Goal: Task Accomplishment & Management: Complete application form

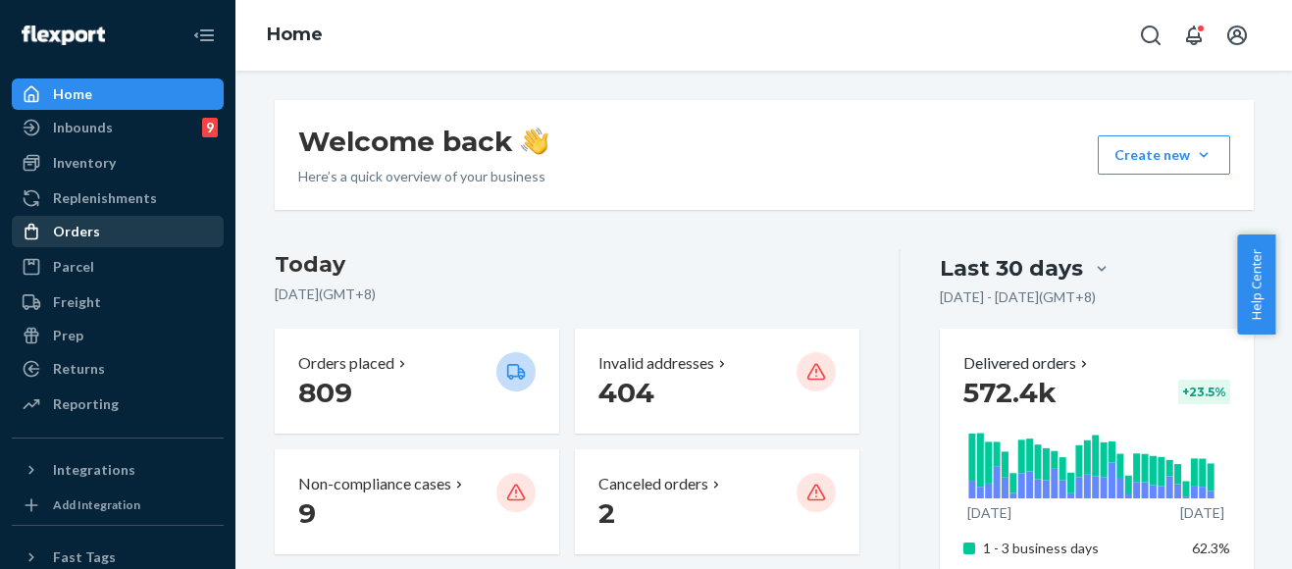
click at [61, 231] on div "Orders" at bounding box center [76, 232] width 47 height 20
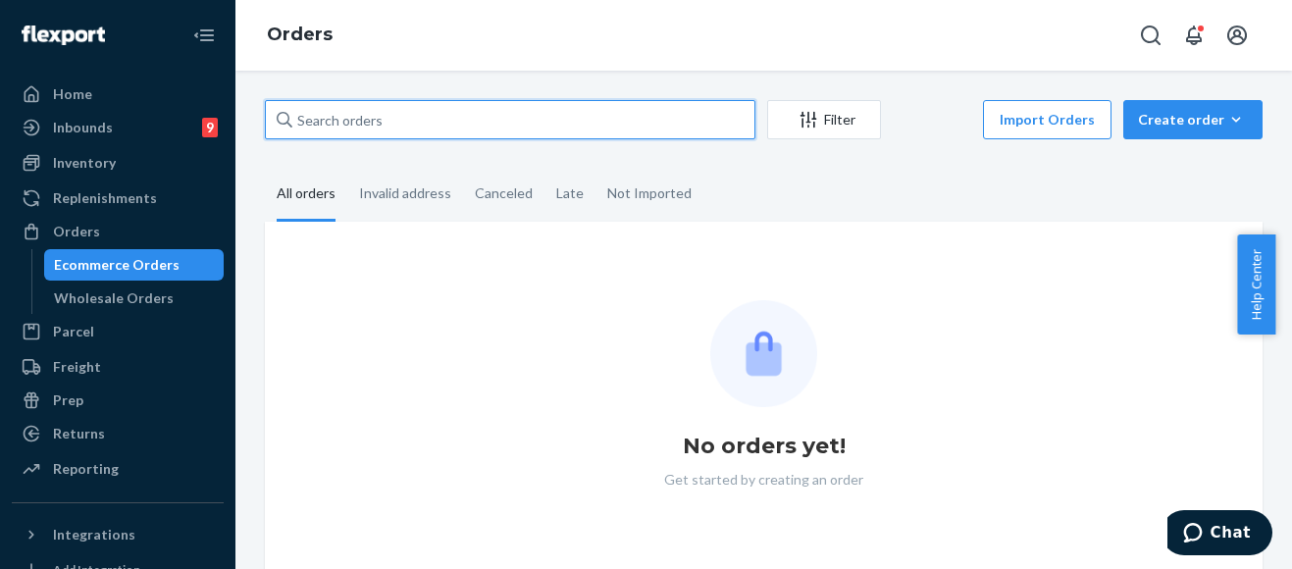
click at [474, 123] on input "text" at bounding box center [510, 119] width 490 height 39
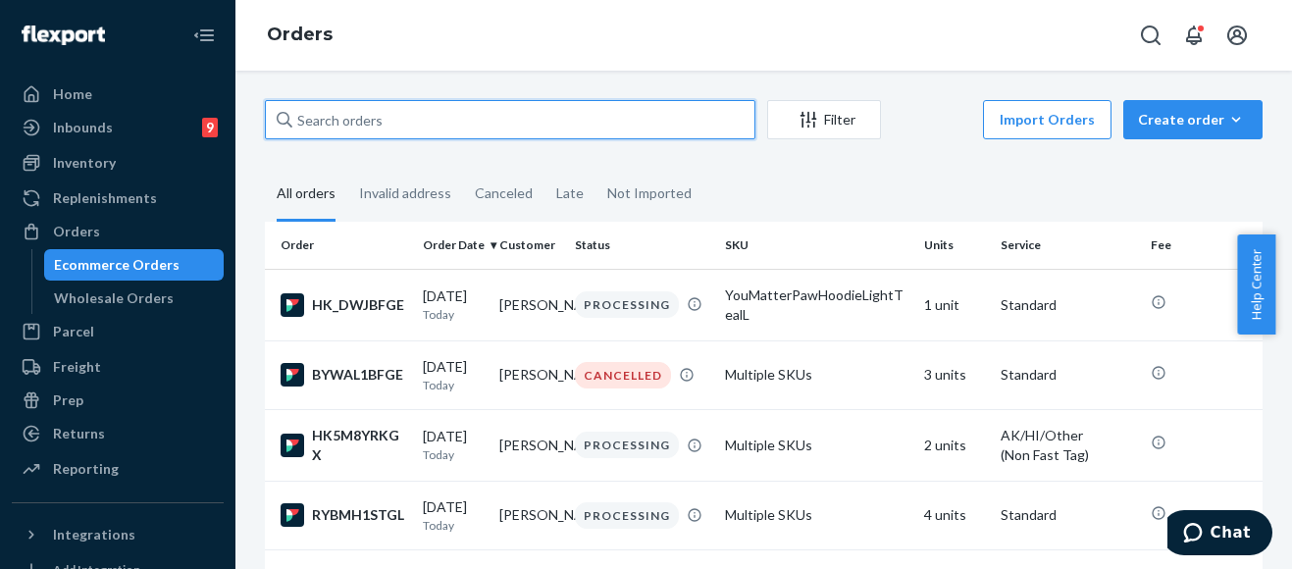
paste input "254216156 Complete"
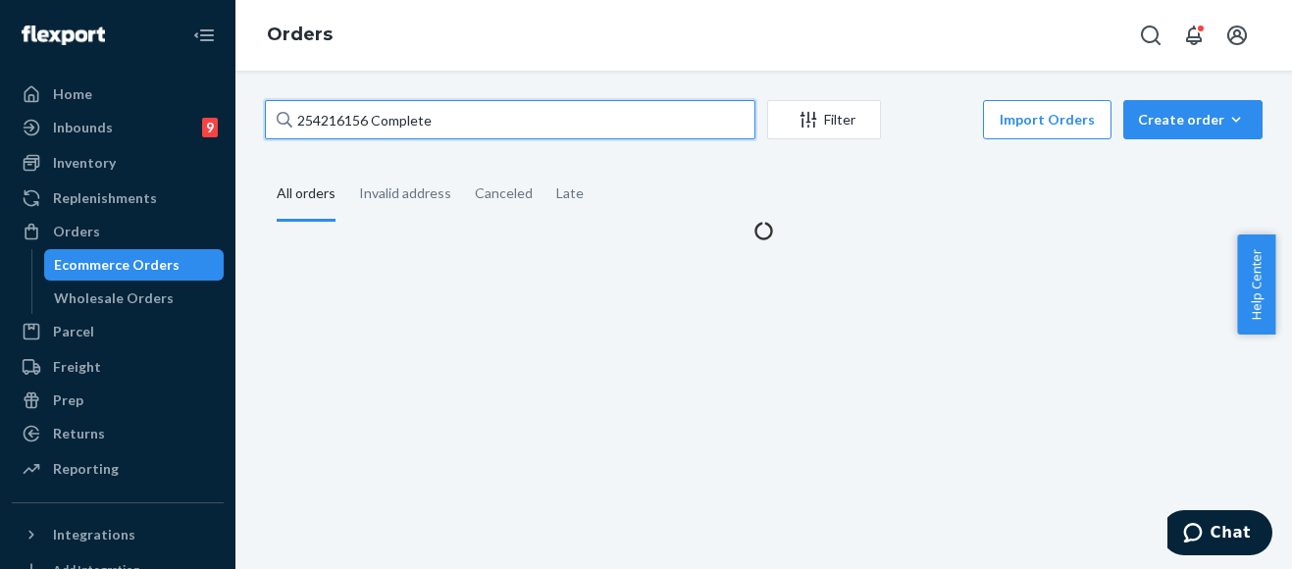
click at [436, 124] on input "254216156 Complete" at bounding box center [510, 119] width 490 height 39
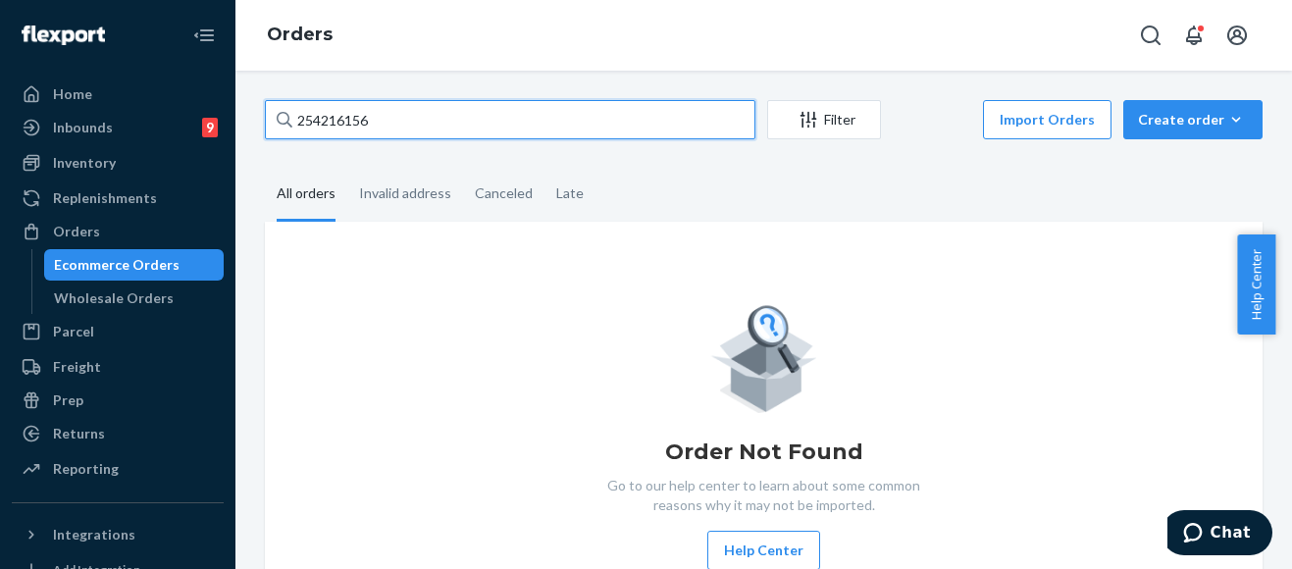
type input "254216156"
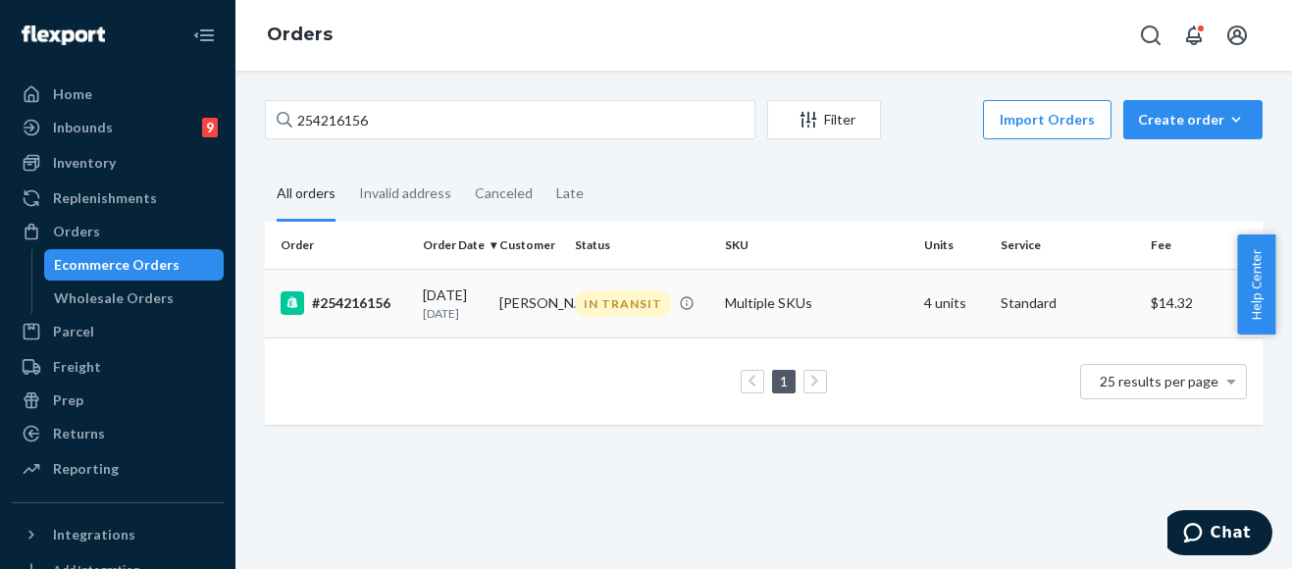
click at [392, 315] on div "#254216156" at bounding box center [344, 303] width 127 height 24
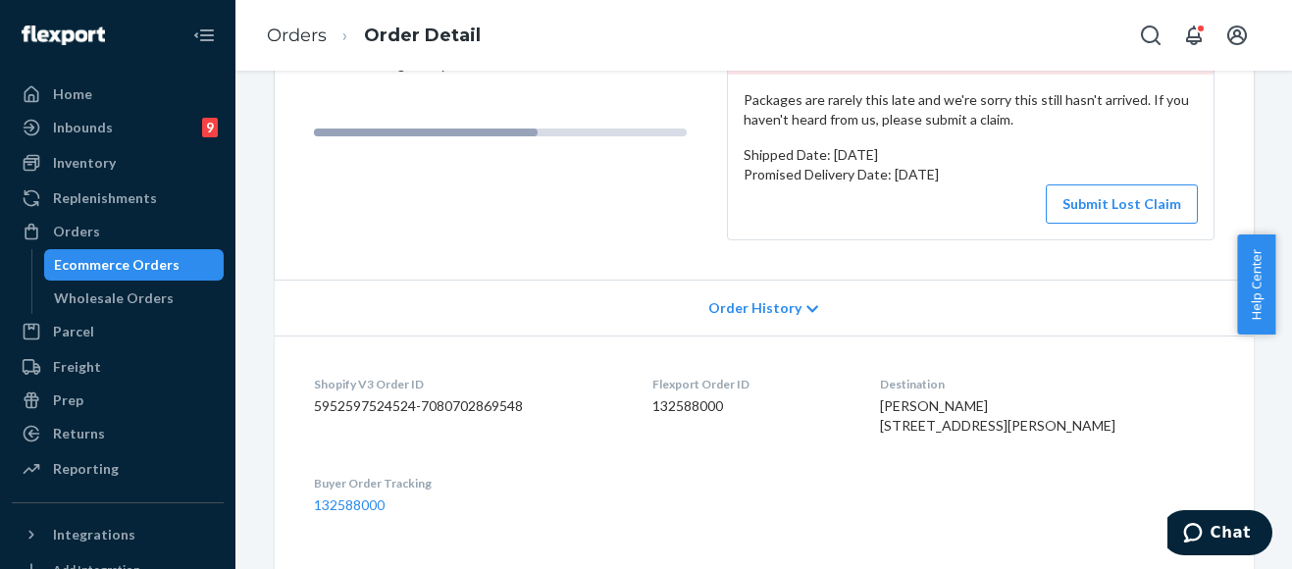
scroll to position [294, 0]
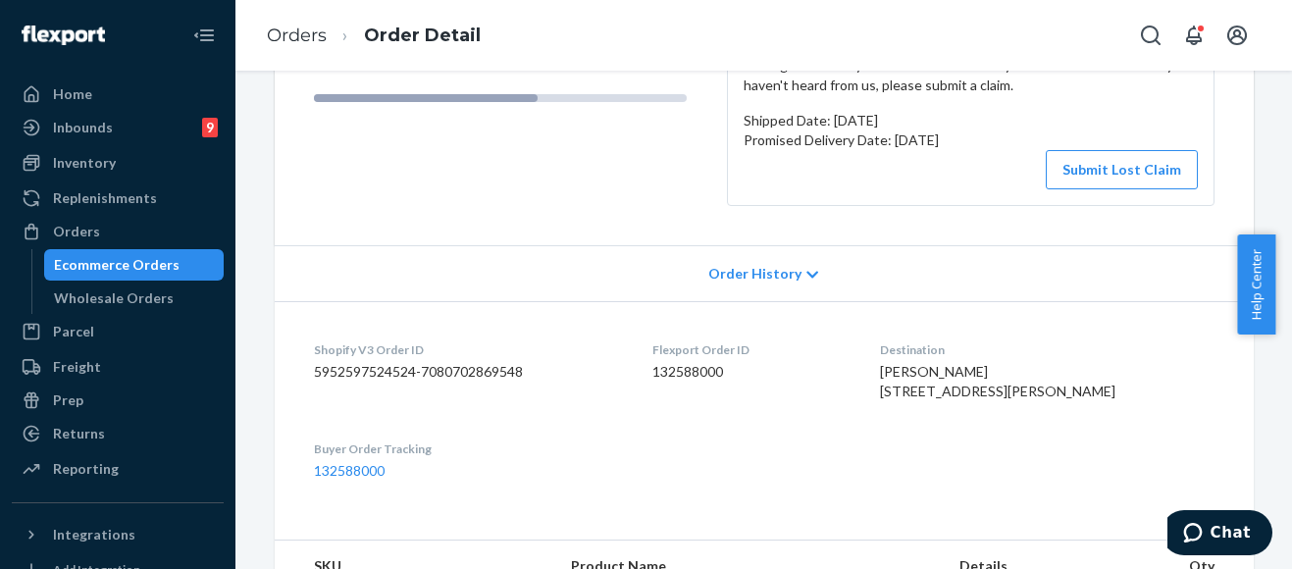
click at [770, 275] on span "Order History" at bounding box center [754, 274] width 93 height 20
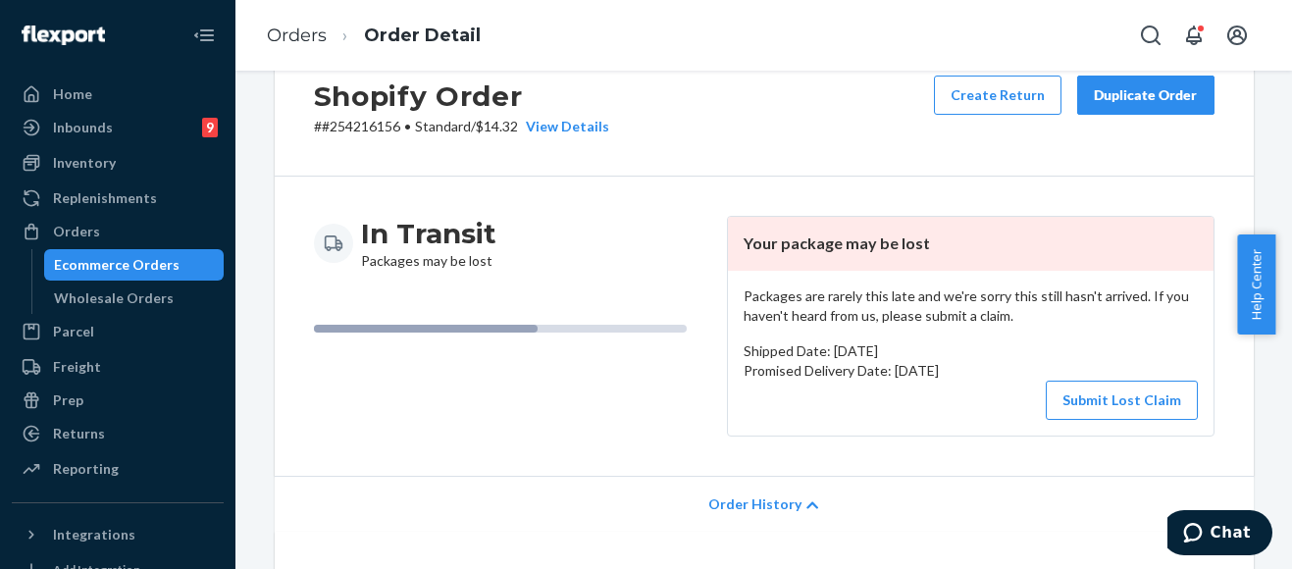
scroll to position [98, 0]
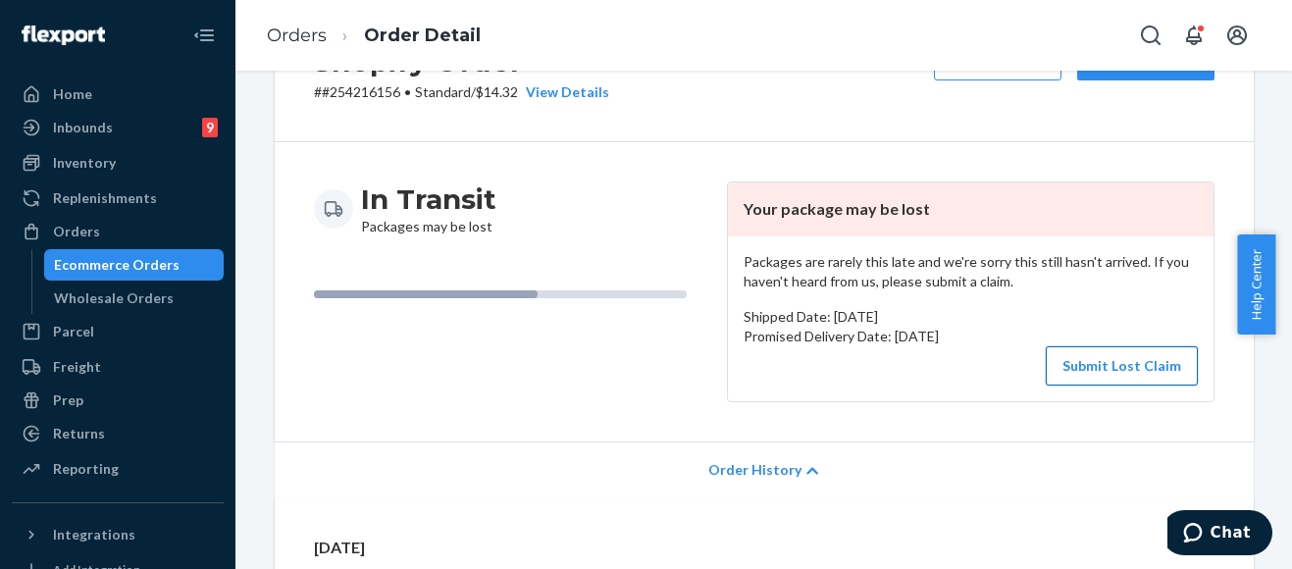
click at [1119, 372] on button "Submit Lost Claim" at bounding box center [1122, 365] width 152 height 39
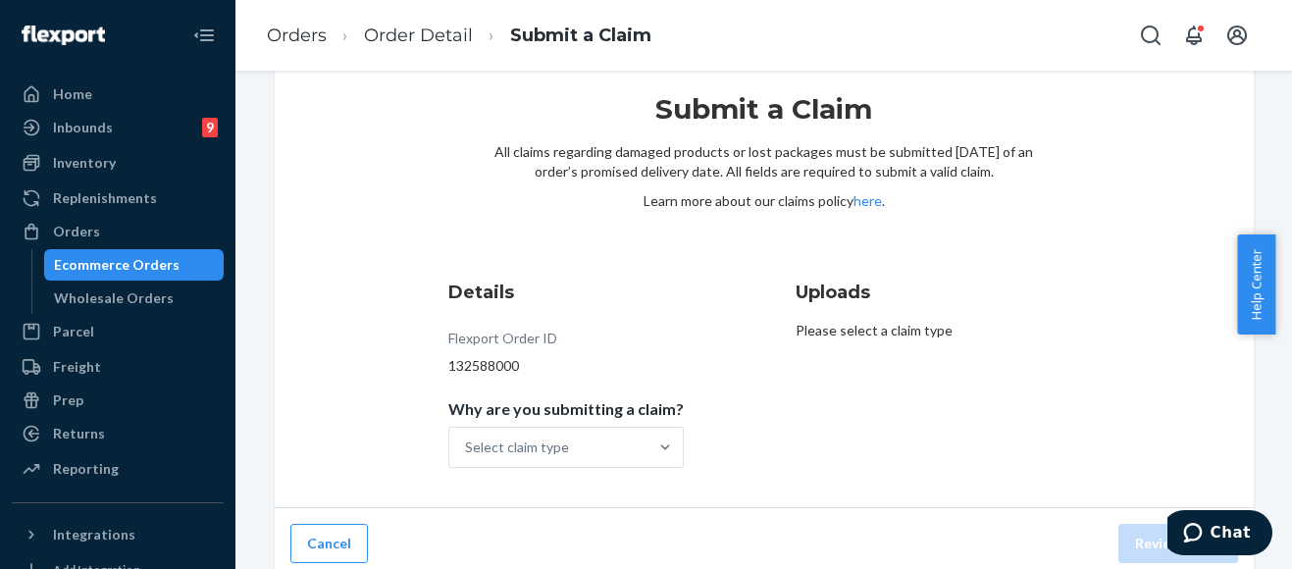
scroll to position [59, 0]
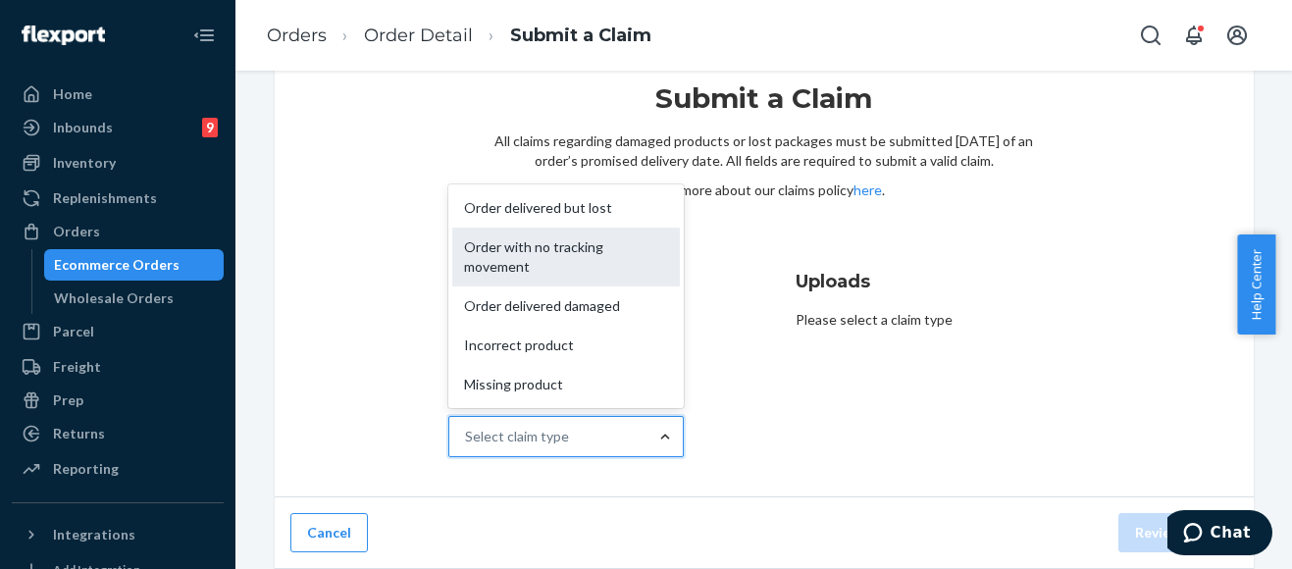
click at [586, 258] on div "Order with no tracking movement" at bounding box center [566, 257] width 228 height 59
click at [467, 427] on input "Why are you submitting a claim? option Order with no tracking movement focused,…" at bounding box center [466, 437] width 2 height 20
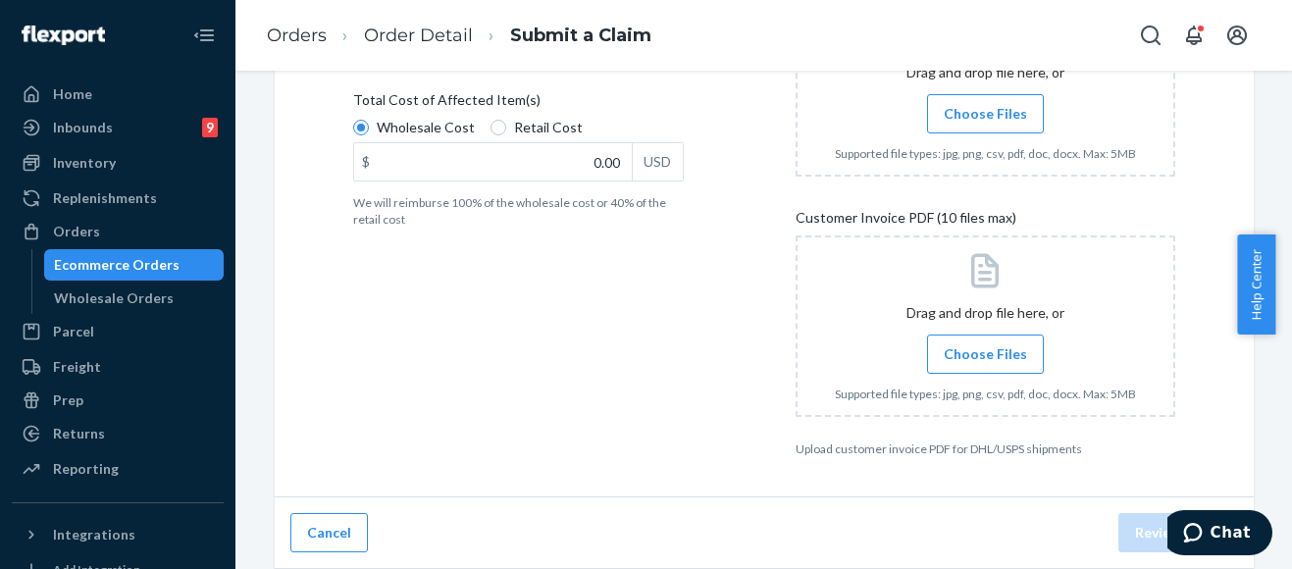
scroll to position [351, 0]
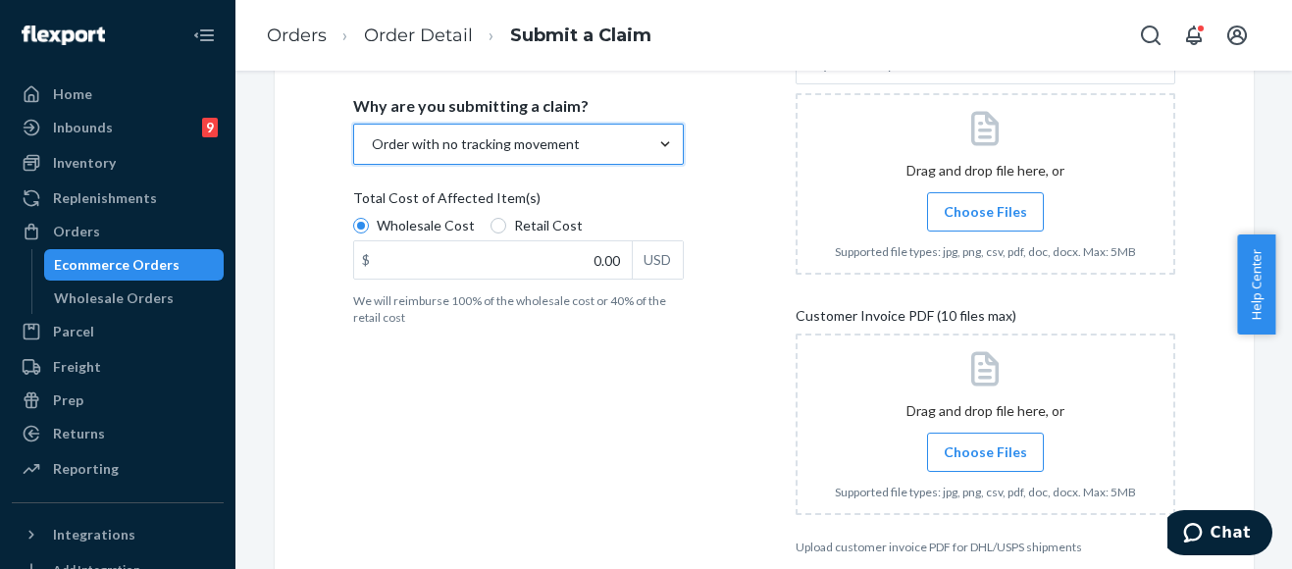
click at [1013, 217] on span "Choose Files" at bounding box center [985, 212] width 83 height 20
click at [986, 217] on input "Choose Files" at bounding box center [985, 212] width 1 height 22
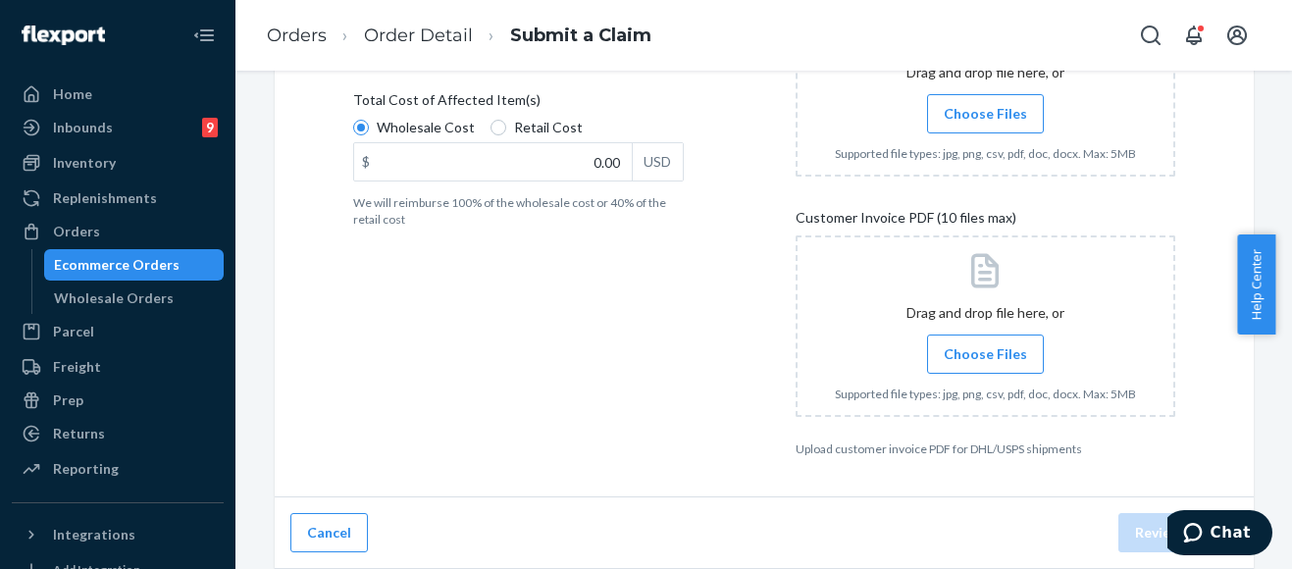
click at [1010, 361] on span "Choose Files" at bounding box center [985, 354] width 83 height 20
click at [986, 361] on input "Choose Files" at bounding box center [985, 354] width 1 height 22
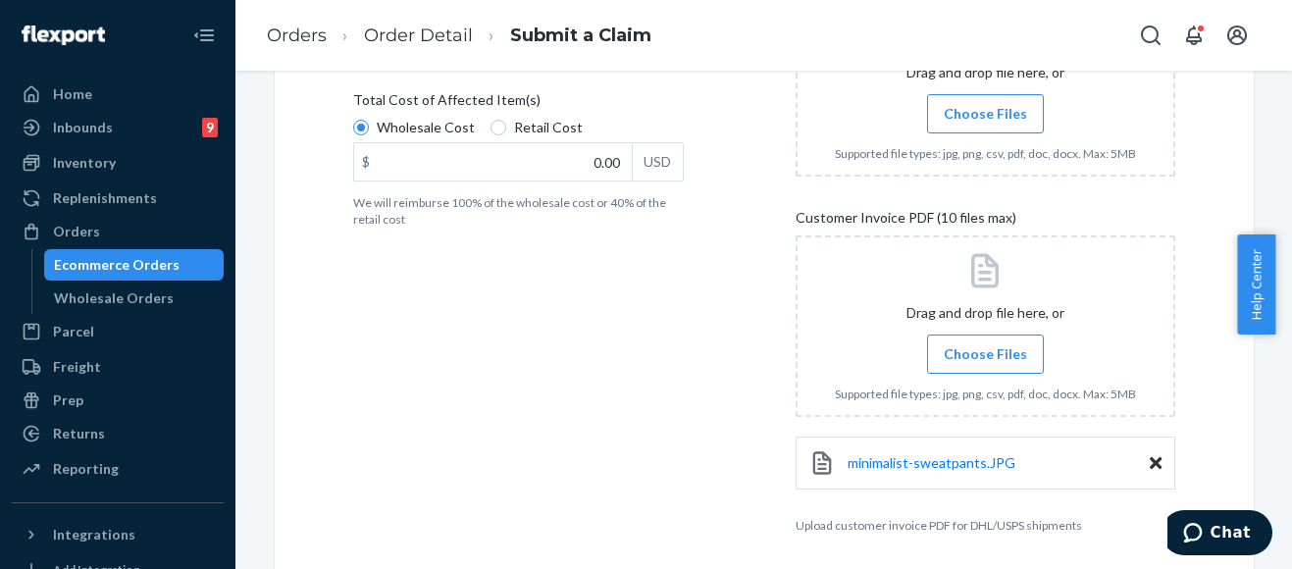
scroll to position [526, 0]
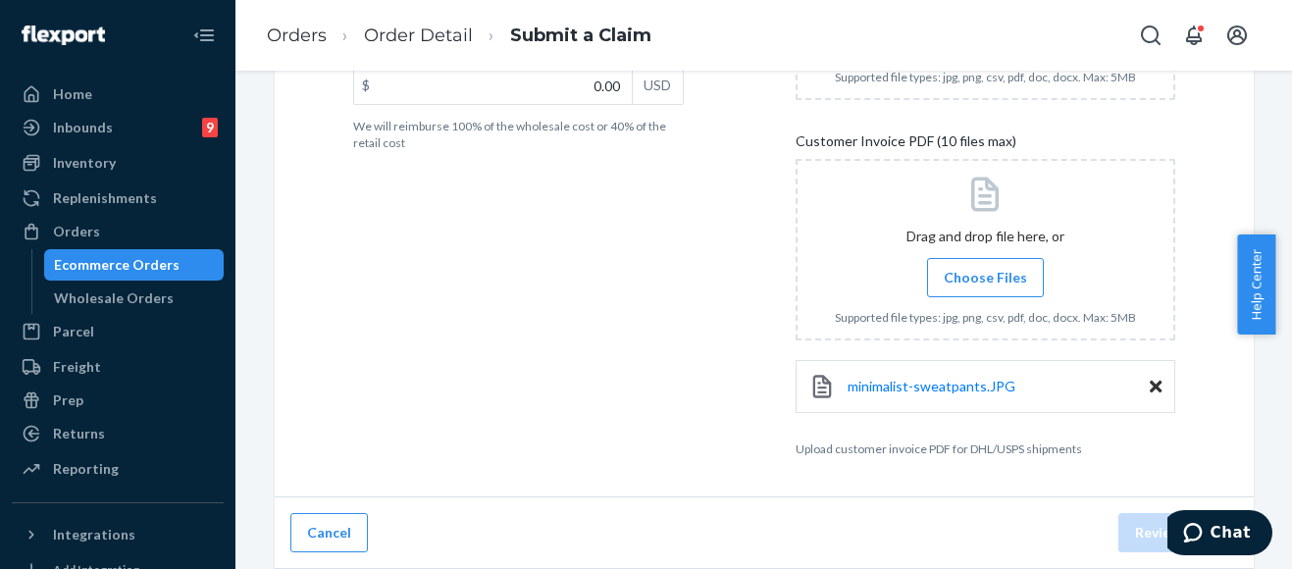
click at [985, 269] on span "Choose Files" at bounding box center [985, 278] width 83 height 20
click at [985, 269] on input "Choose Files" at bounding box center [985, 278] width 1 height 22
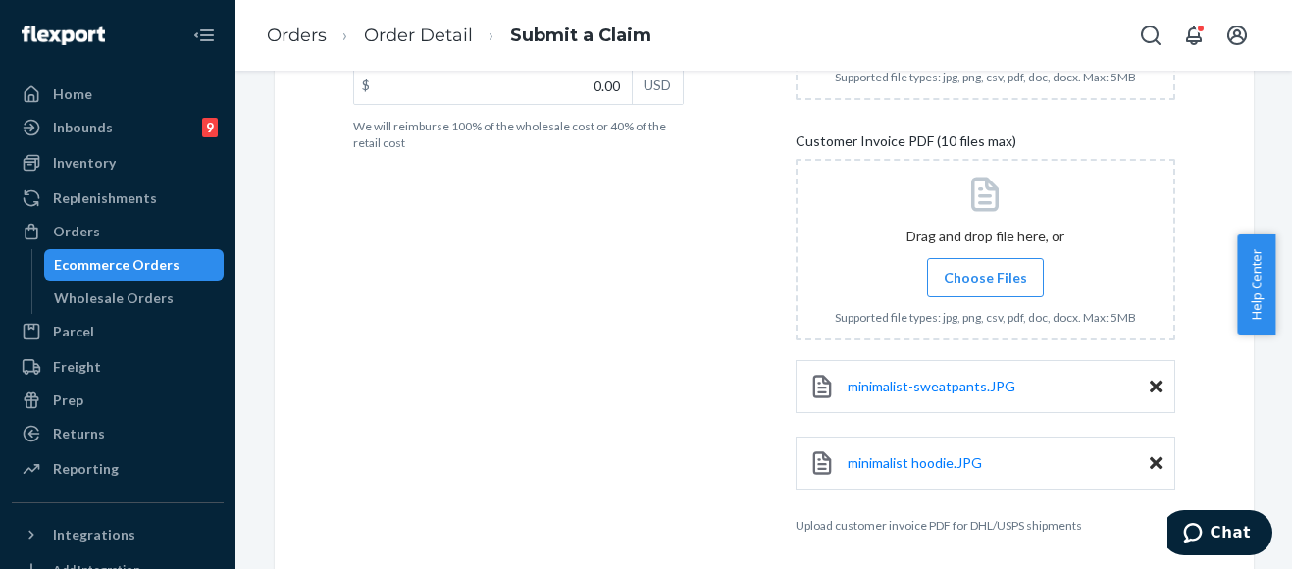
click at [683, 314] on div "Details Flexport Order ID 132588000 Why are you submitting a claim? Order with …" at bounding box center [543, 167] width 380 height 755
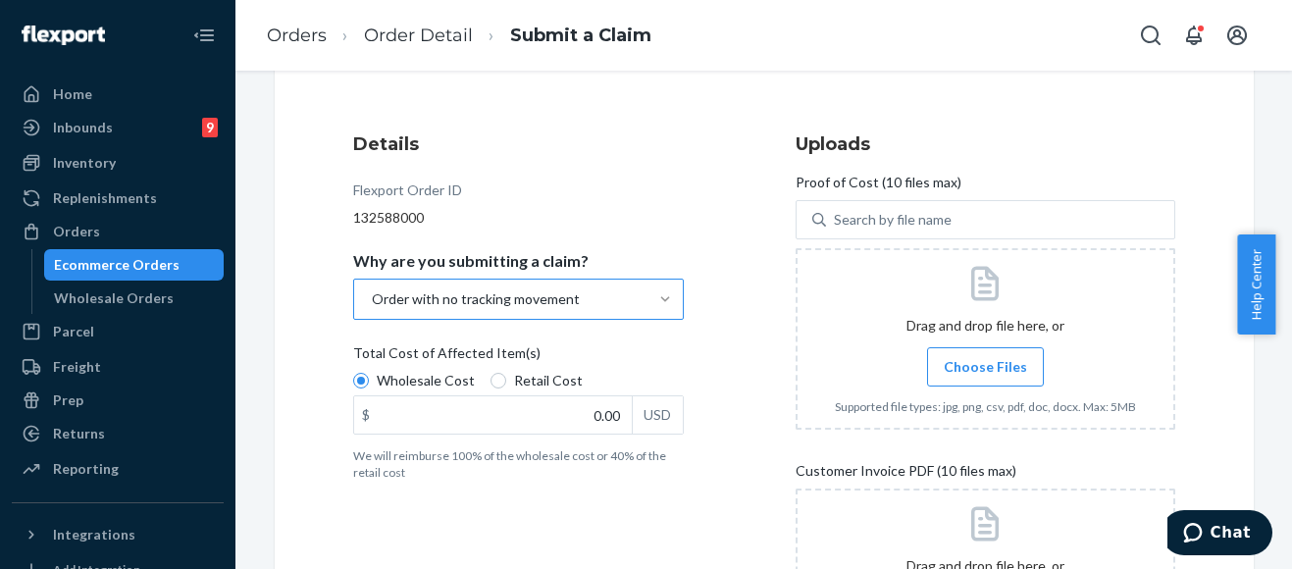
scroll to position [0, 0]
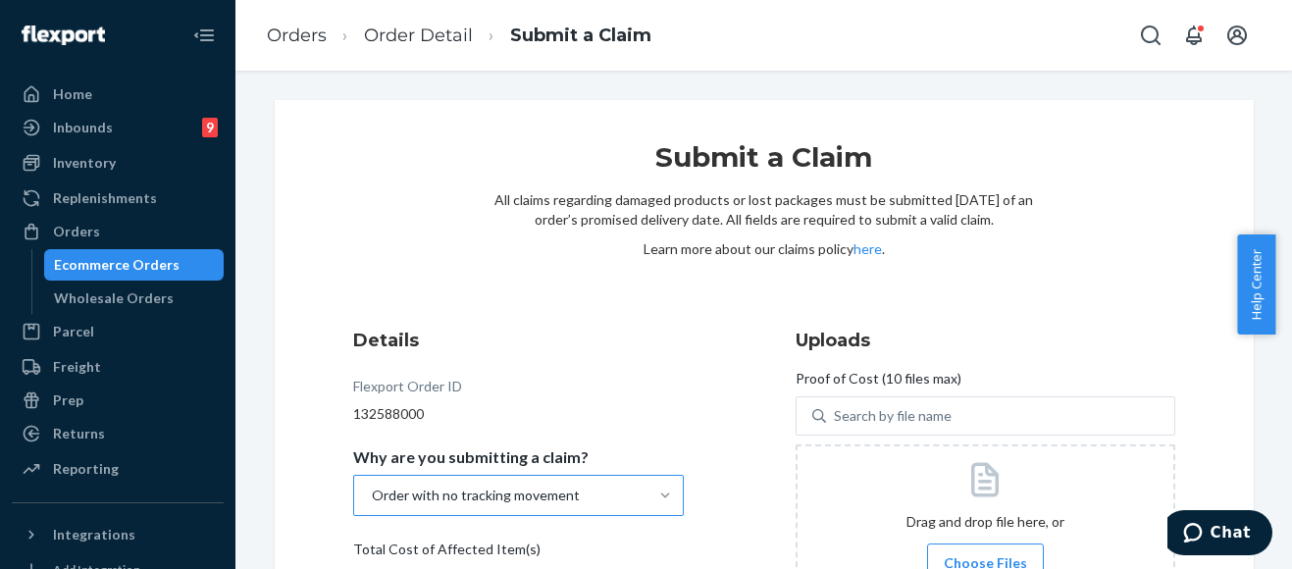
click at [1009, 49] on div "Orders Order Detail Submit a Claim" at bounding box center [763, 35] width 1056 height 71
click at [978, 39] on div "Orders Order Detail Submit a Claim" at bounding box center [763, 35] width 1056 height 71
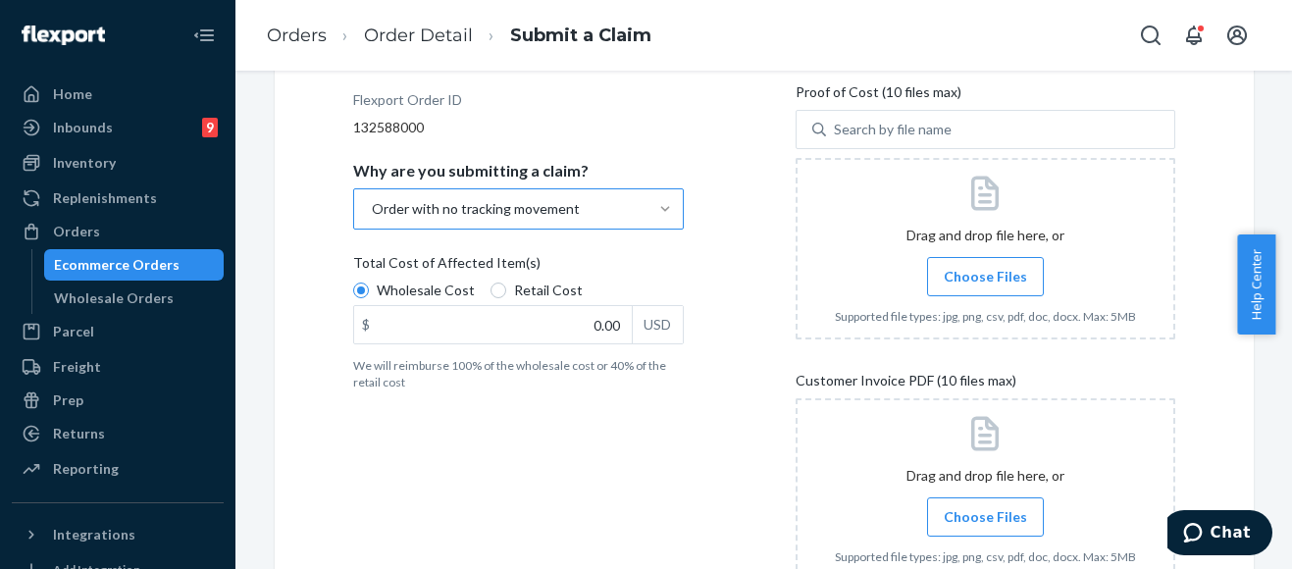
scroll to position [294, 0]
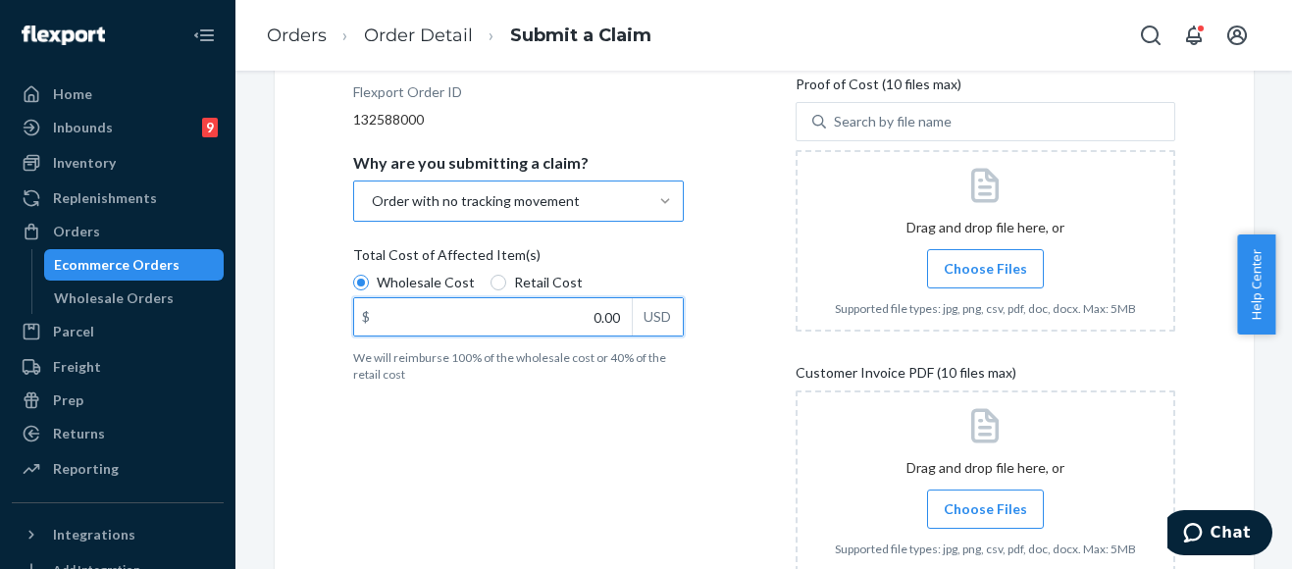
click at [592, 320] on input "0.00" at bounding box center [493, 316] width 278 height 37
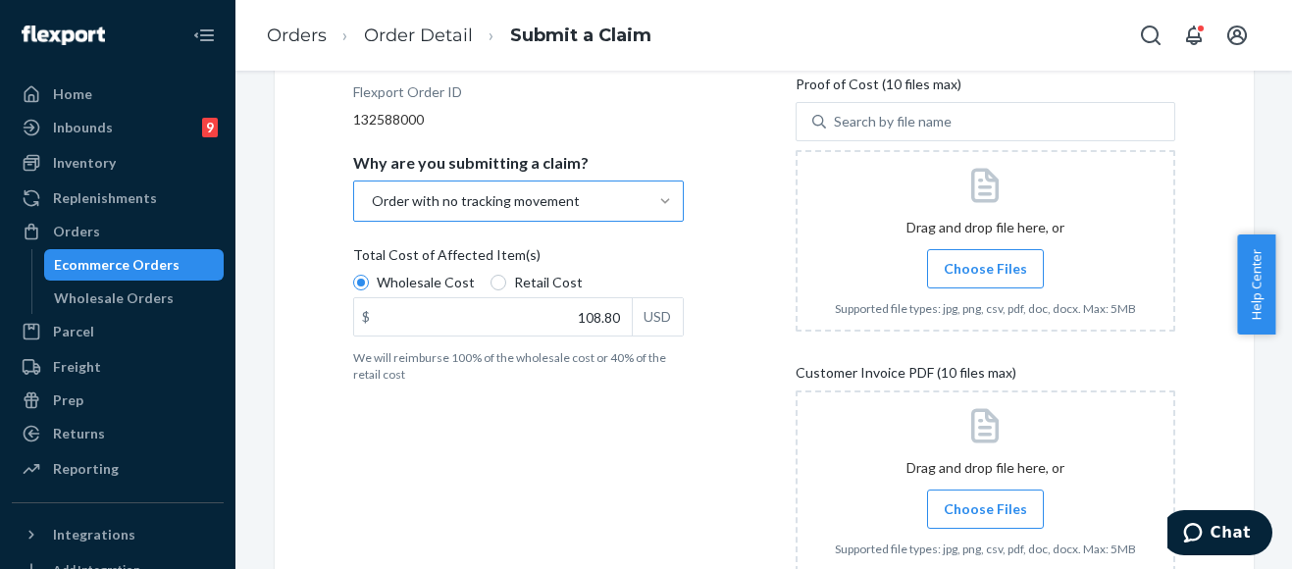
click at [556, 447] on div "Details Flexport Order ID 132588000 Why are you submitting a claim? Order with …" at bounding box center [543, 399] width 380 height 755
click at [617, 465] on div "Details Flexport Order ID 132588000 Why are you submitting a claim? Order with …" at bounding box center [543, 399] width 380 height 755
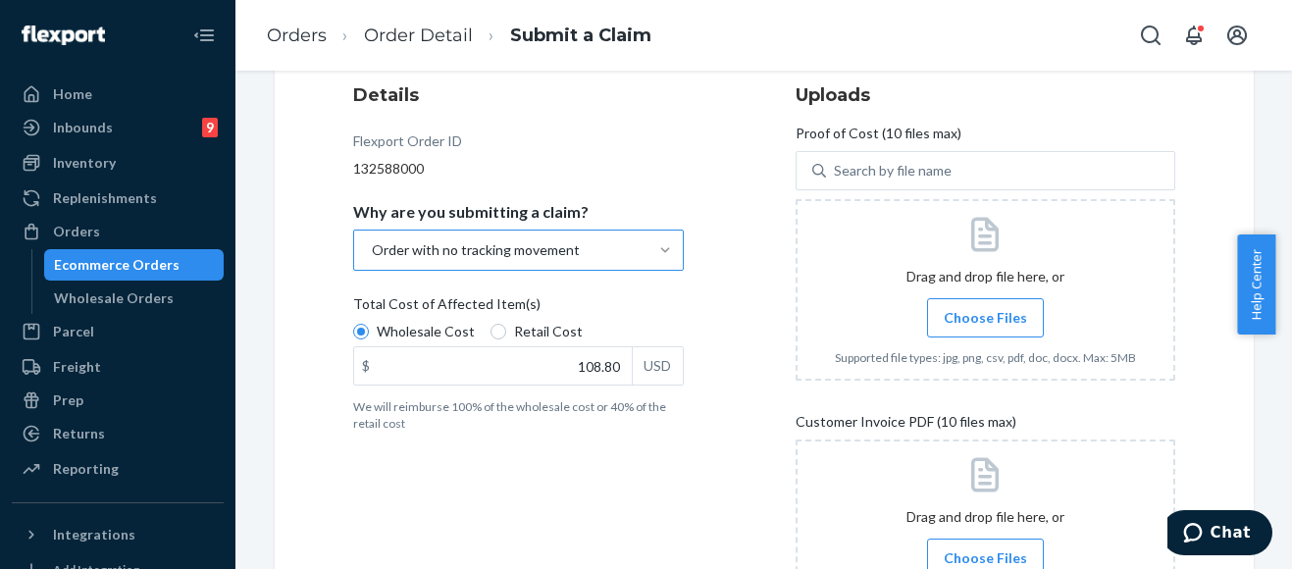
scroll to position [210, 0]
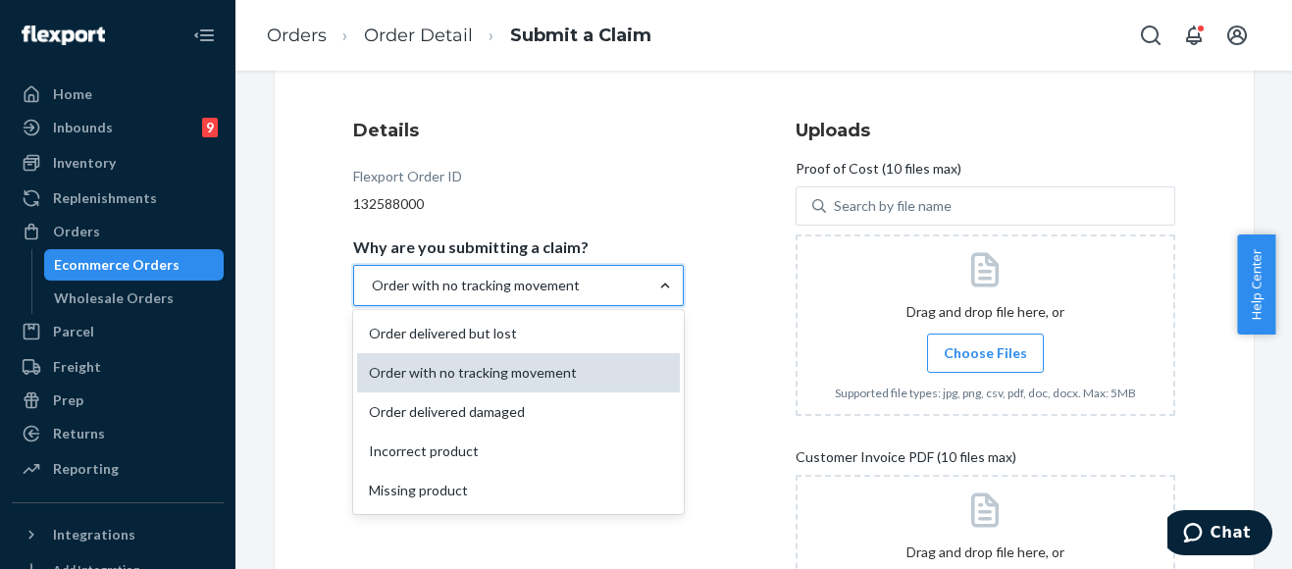
click at [550, 373] on div "Order with no tracking movement" at bounding box center [518, 372] width 323 height 39
click at [372, 295] on input "Why are you submitting a claim? option Order with no tracking movement, selecte…" at bounding box center [371, 286] width 2 height 20
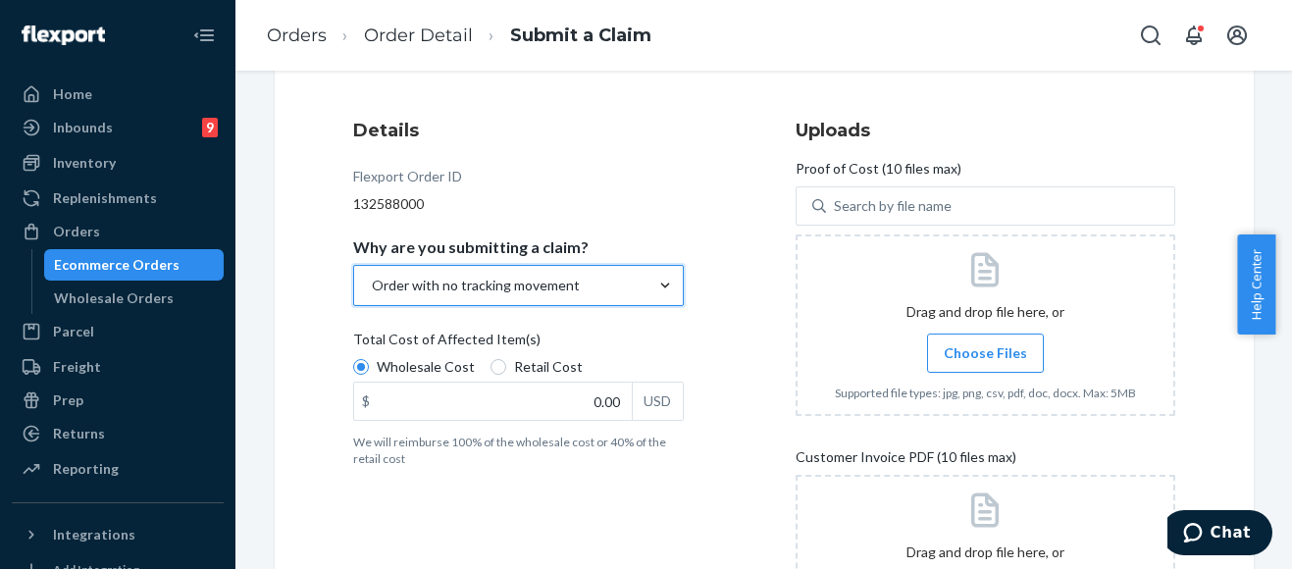
click at [541, 511] on div "Details Flexport Order ID 132588000 Why are you submitting a claim? option Orde…" at bounding box center [543, 407] width 380 height 602
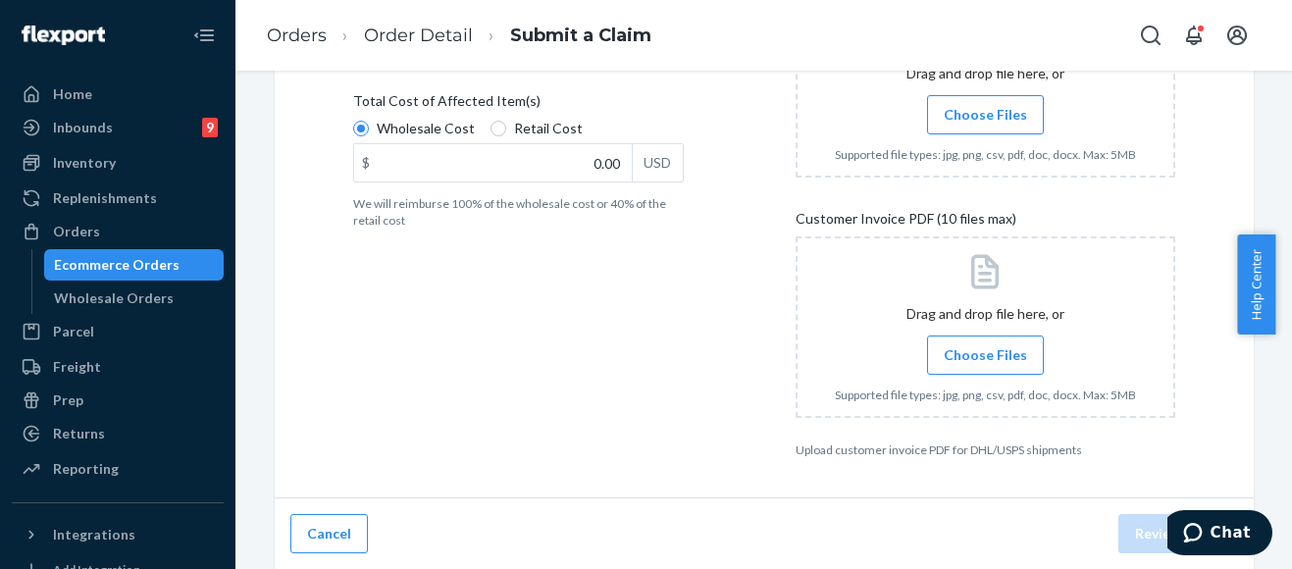
scroll to position [449, 0]
click at [524, 350] on div "Details Flexport Order ID 132588000 Why are you submitting a claim? Order with …" at bounding box center [543, 168] width 380 height 602
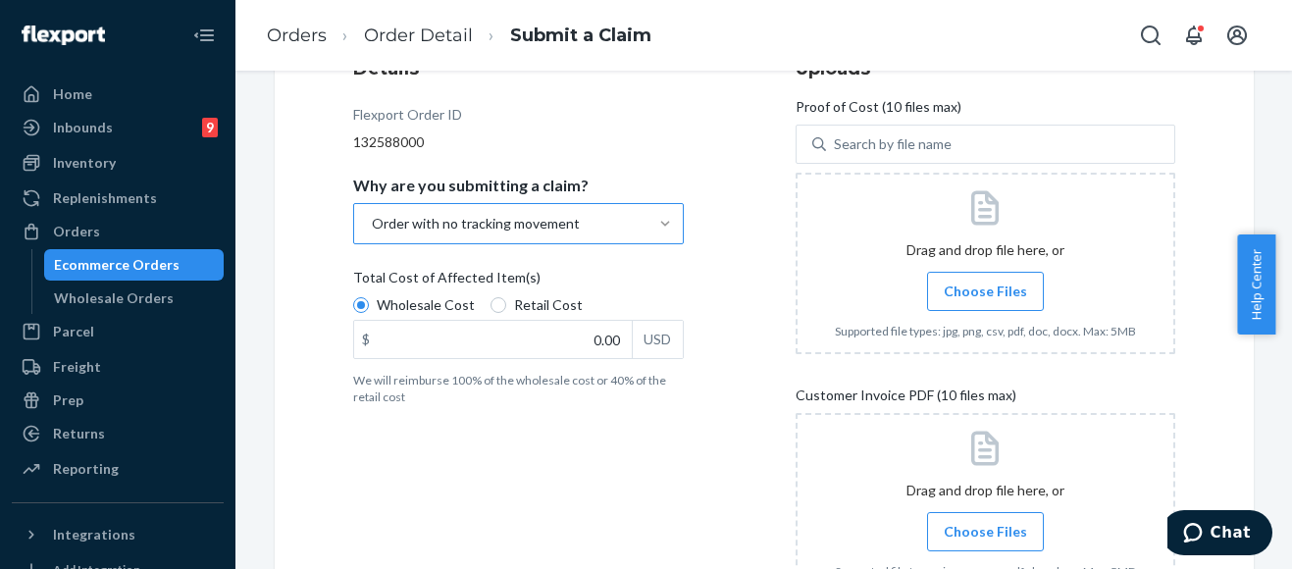
scroll to position [253, 0]
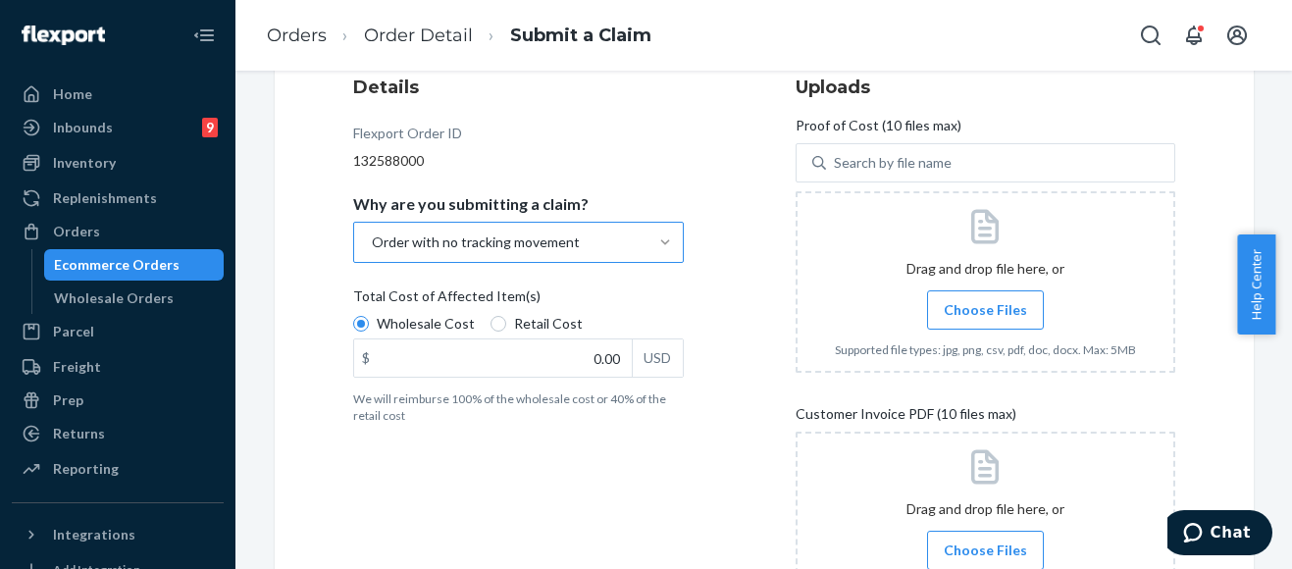
click at [613, 475] on div "Details Flexport Order ID 132588000 Why are you submitting a claim? Order with …" at bounding box center [543, 364] width 380 height 602
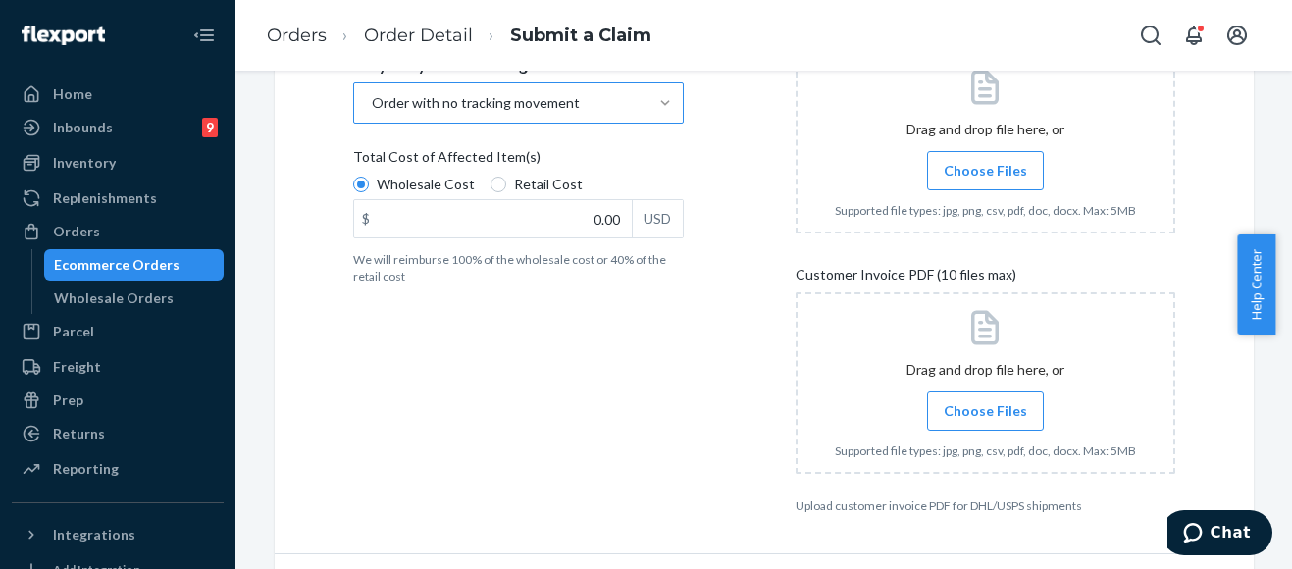
scroll to position [294, 0]
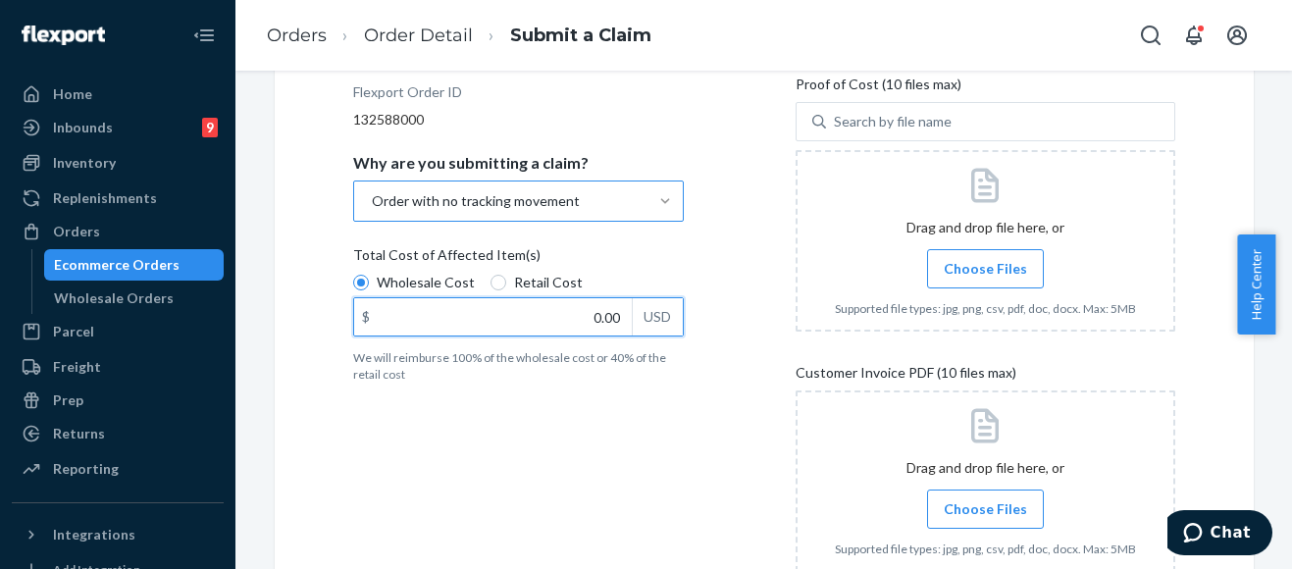
click at [592, 321] on input "0.00" at bounding box center [493, 316] width 278 height 37
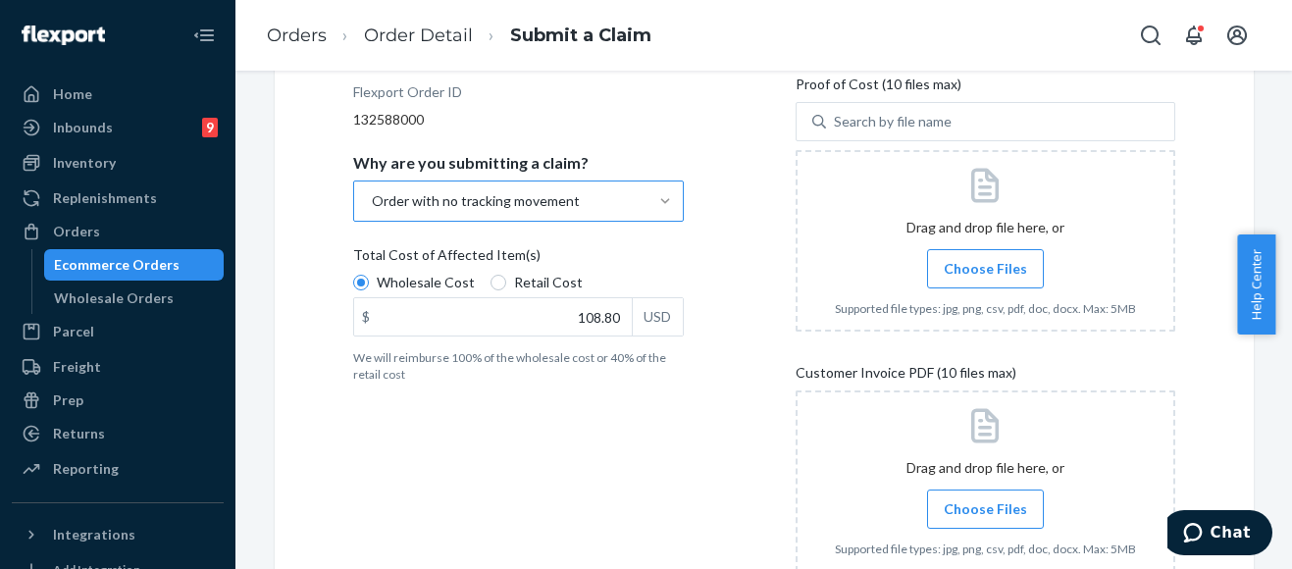
click at [617, 487] on div "Details Flexport Order ID 132588000 Why are you submitting a claim? Order with …" at bounding box center [543, 323] width 380 height 602
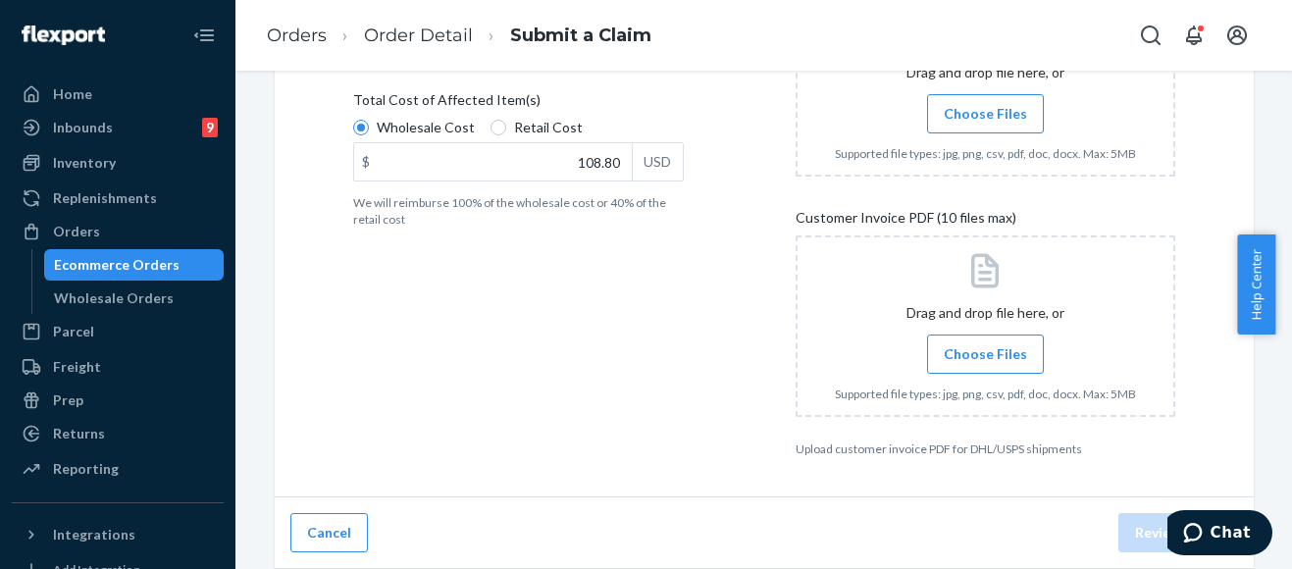
scroll to position [351, 0]
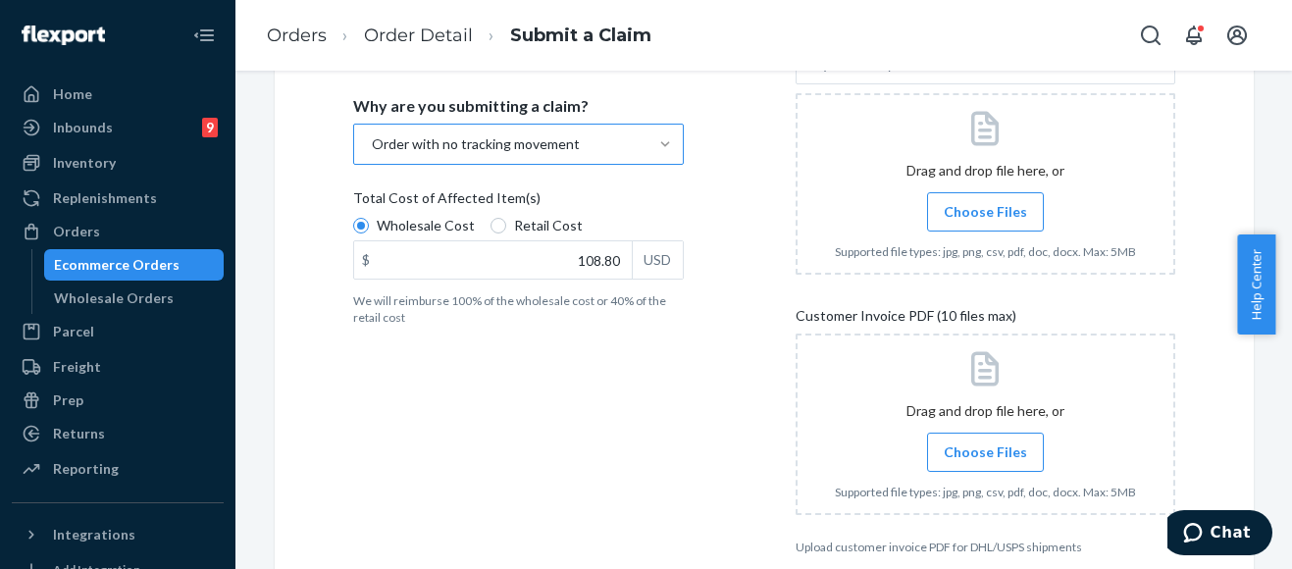
click at [993, 202] on span "Choose Files" at bounding box center [985, 212] width 83 height 20
click at [986, 201] on input "Choose Files" at bounding box center [985, 212] width 1 height 22
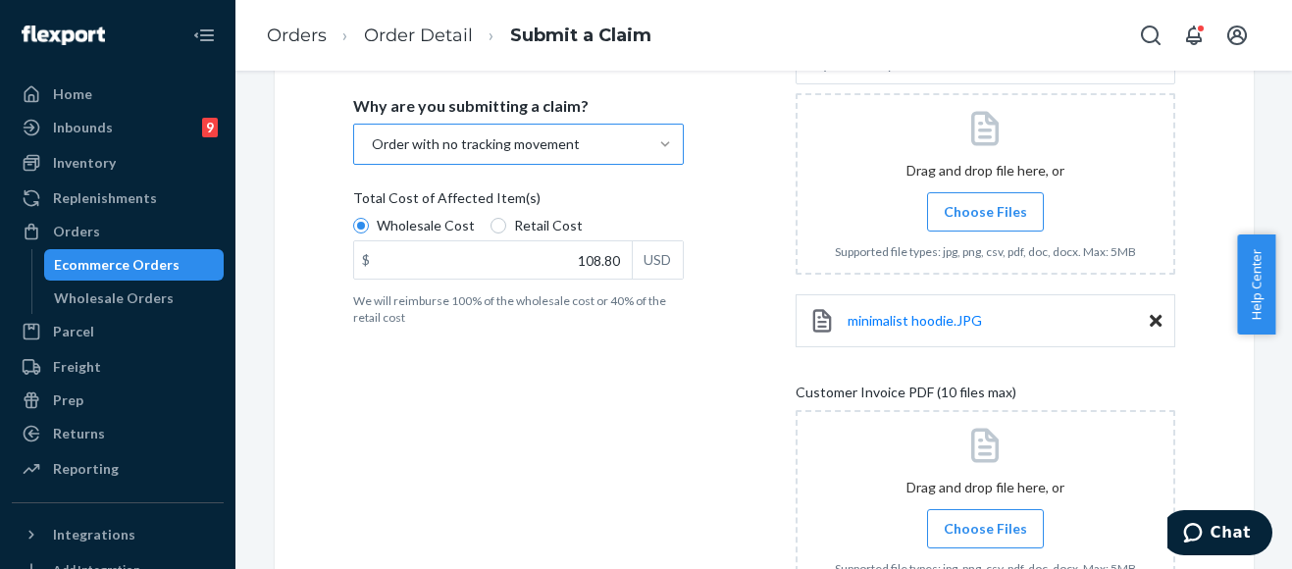
click at [978, 207] on span "Choose Files" at bounding box center [985, 212] width 83 height 20
click at [985, 207] on input "Choose Files" at bounding box center [985, 212] width 1 height 22
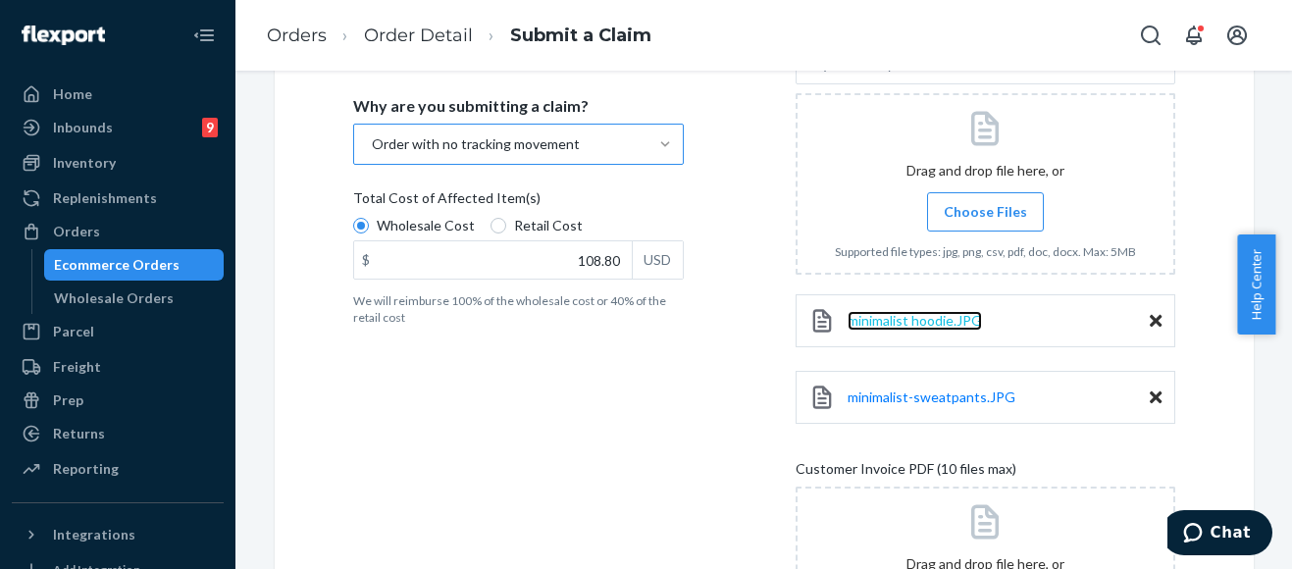
click at [906, 316] on span "minimalist hoodie.JPG" at bounding box center [915, 320] width 134 height 17
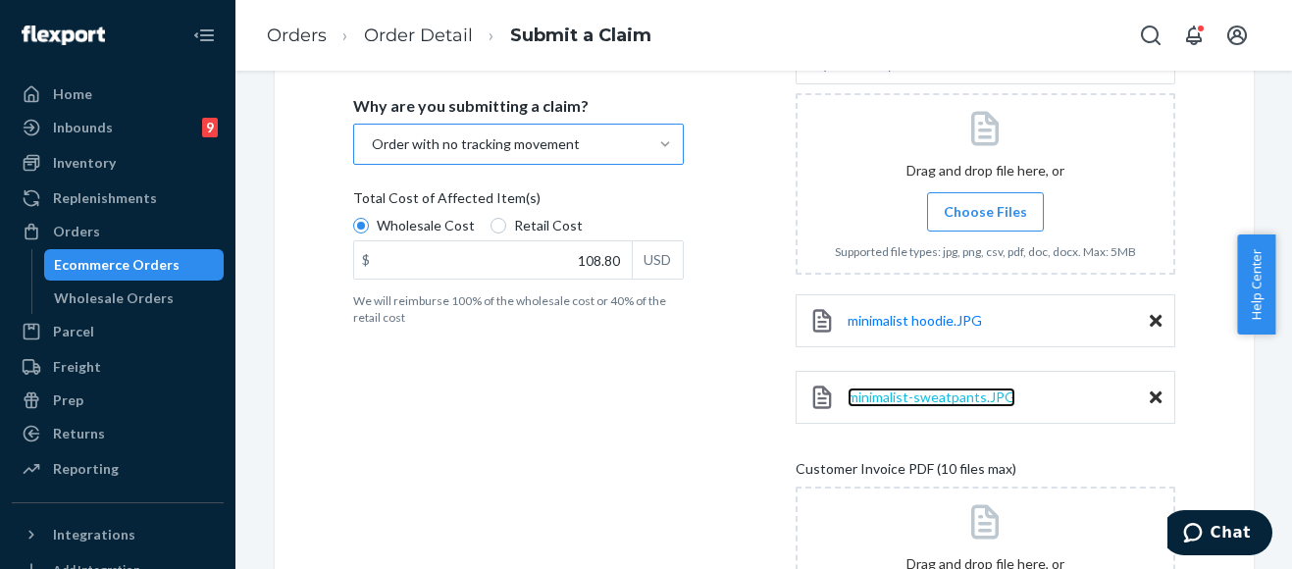
click at [958, 396] on span "minimalist-sweatpants.JPG" at bounding box center [932, 396] width 168 height 17
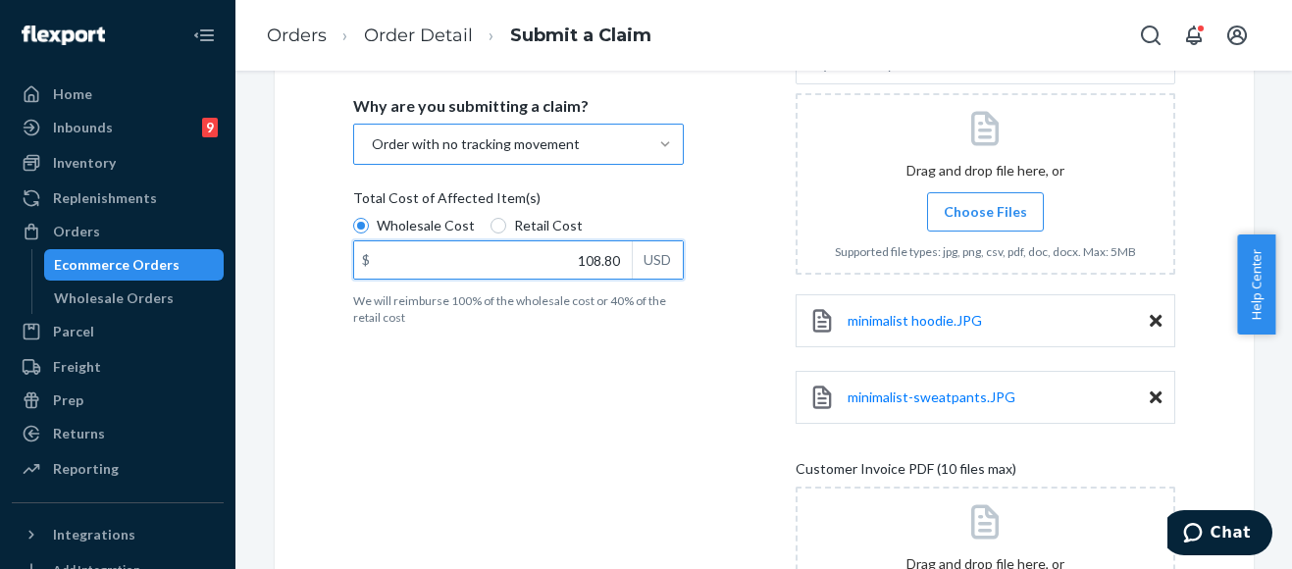
click at [595, 266] on input "108.80" at bounding box center [493, 259] width 278 height 37
type input "158.00"
click at [534, 499] on div "Details Flexport Order ID 132588000 Why are you submitting a claim? Order with …" at bounding box center [543, 342] width 380 height 755
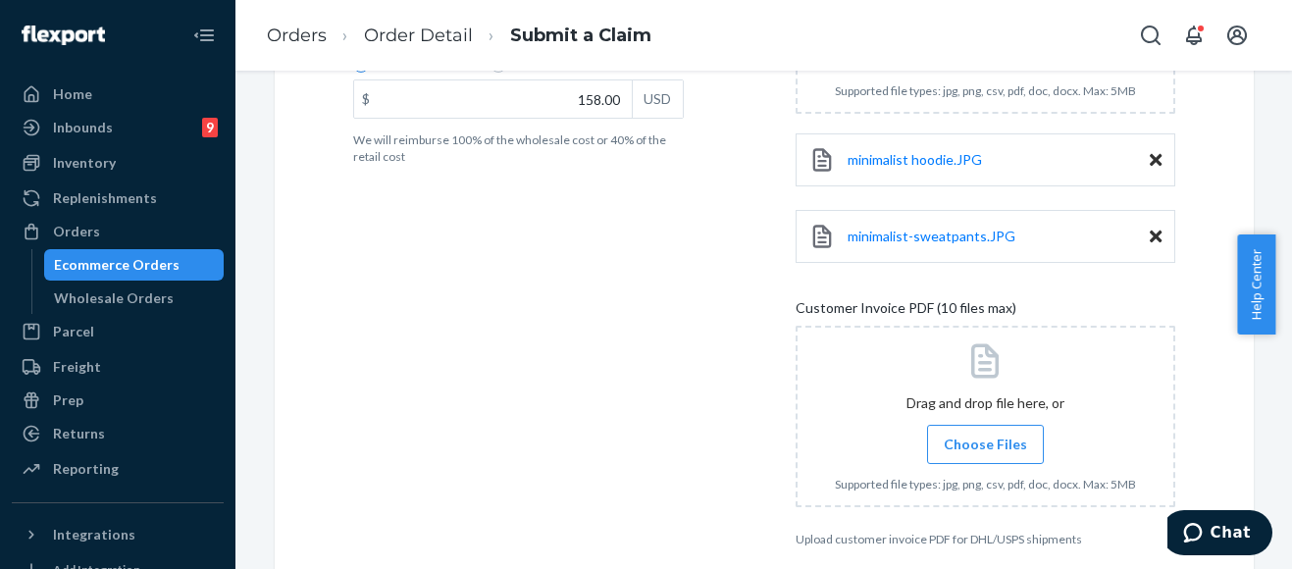
scroll to position [547, 0]
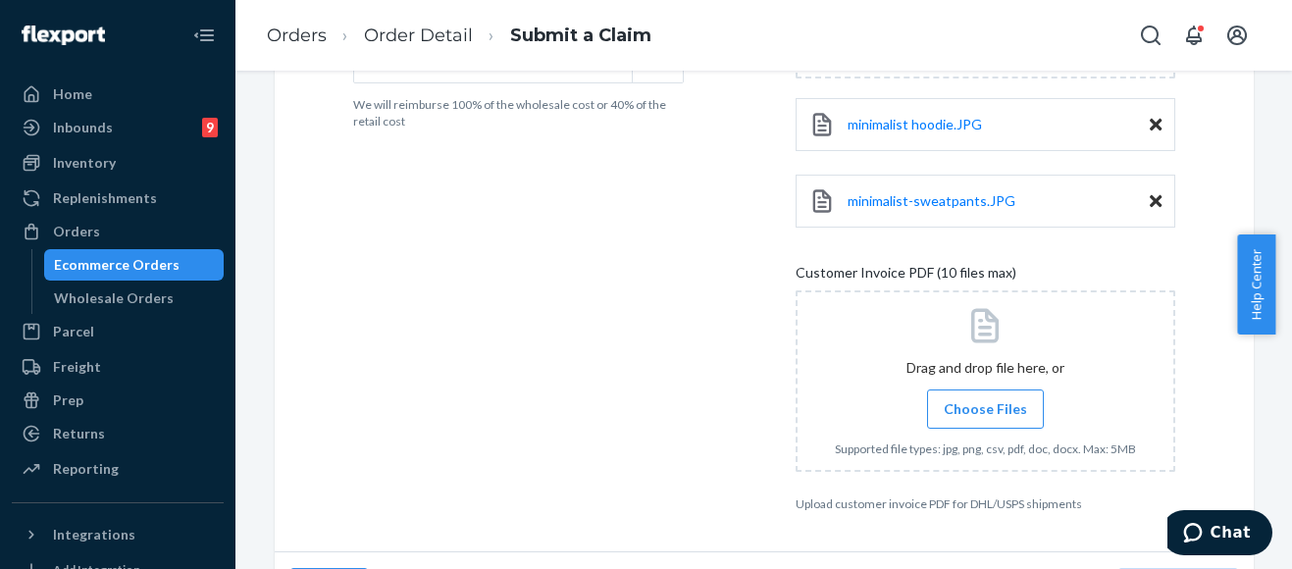
click at [283, 218] on div "Submit a Claim All claims regarding damaged products or lost packages must be s…" at bounding box center [764, 53] width 979 height 1000
click at [997, 417] on span "Choose Files" at bounding box center [985, 409] width 83 height 20
click at [986, 417] on input "Choose Files" at bounding box center [985, 409] width 1 height 22
click at [498, 336] on div "Details Flexport Order ID 132588000 Why are you submitting a claim? Order with …" at bounding box center [543, 185] width 380 height 832
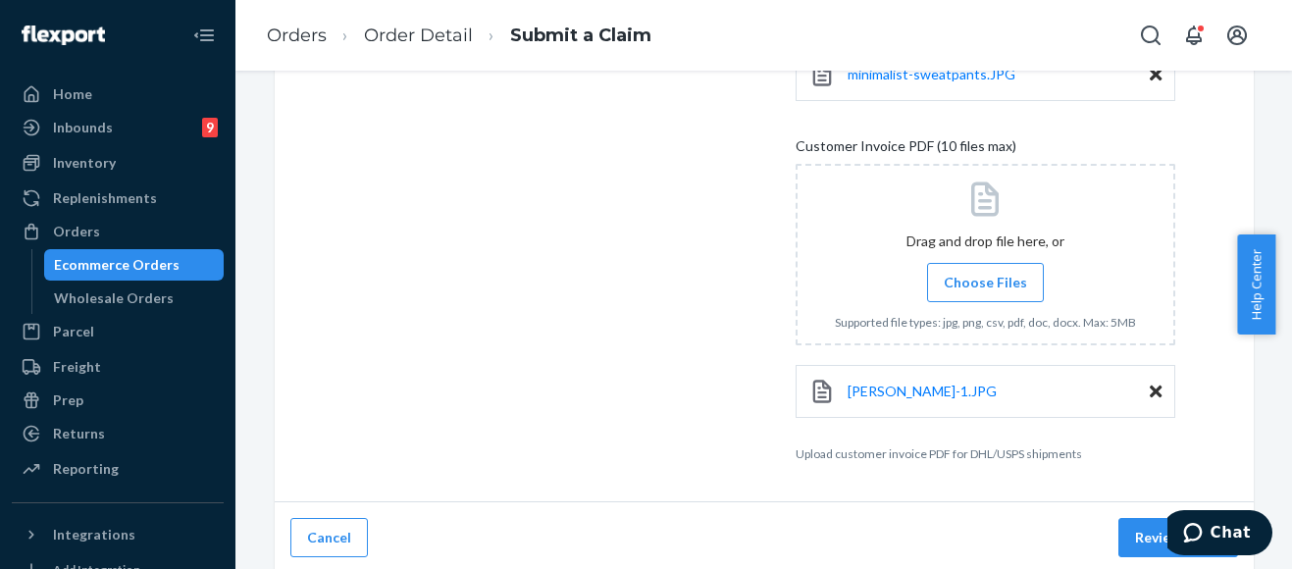
scroll to position [679, 0]
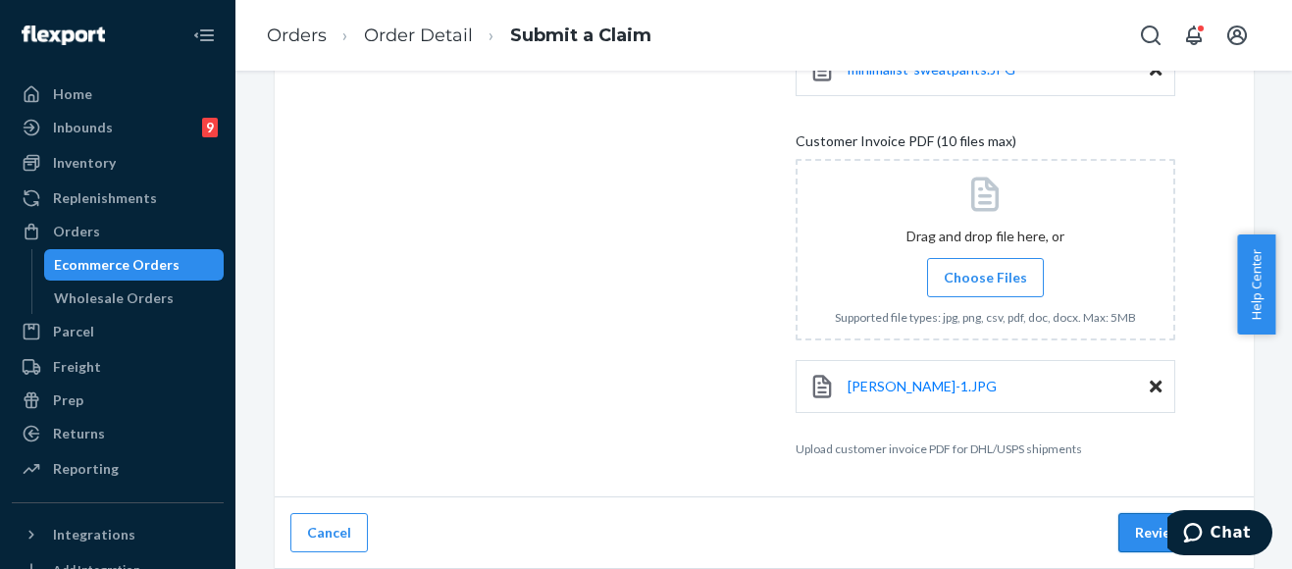
click at [1140, 533] on button "Review Claim" at bounding box center [1178, 532] width 120 height 39
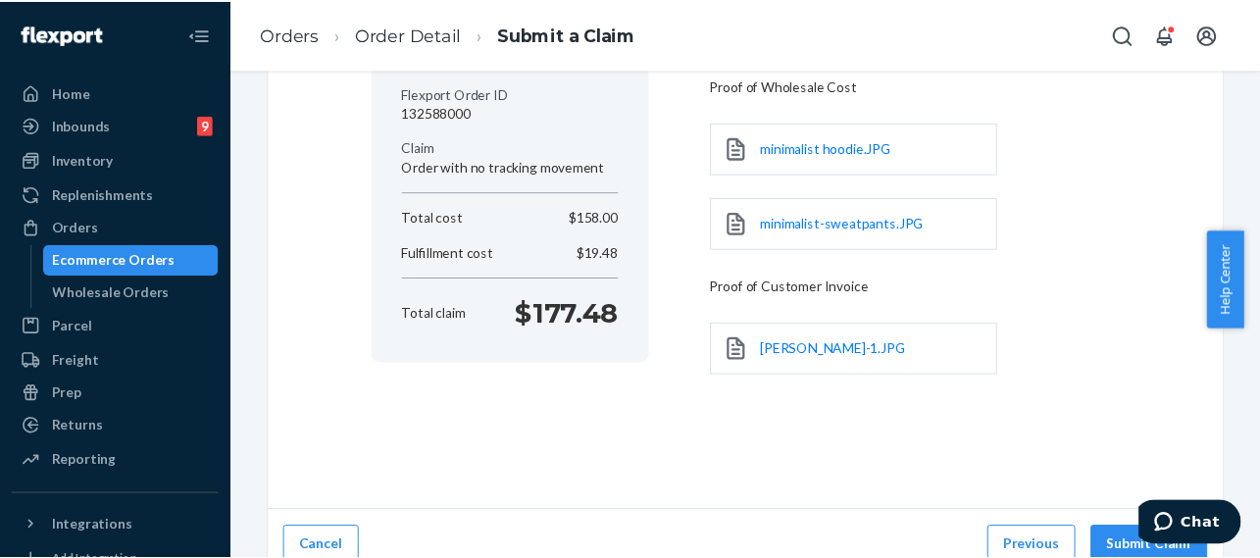
scroll to position [244, 0]
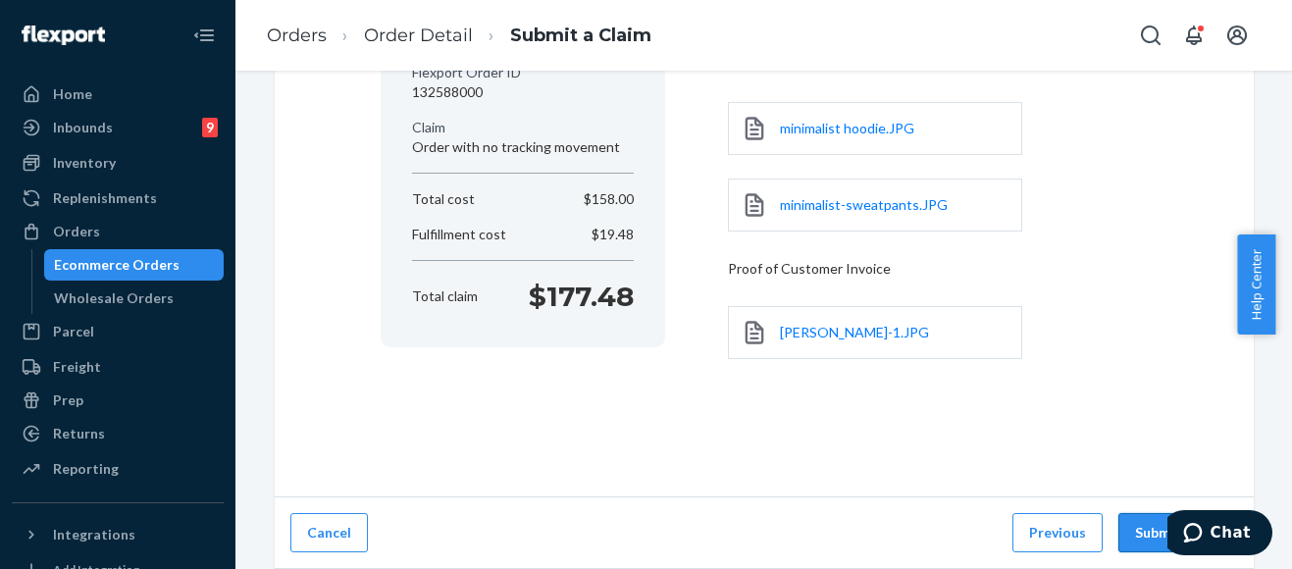
click at [1139, 530] on button "Submit Claim" at bounding box center [1178, 532] width 120 height 39
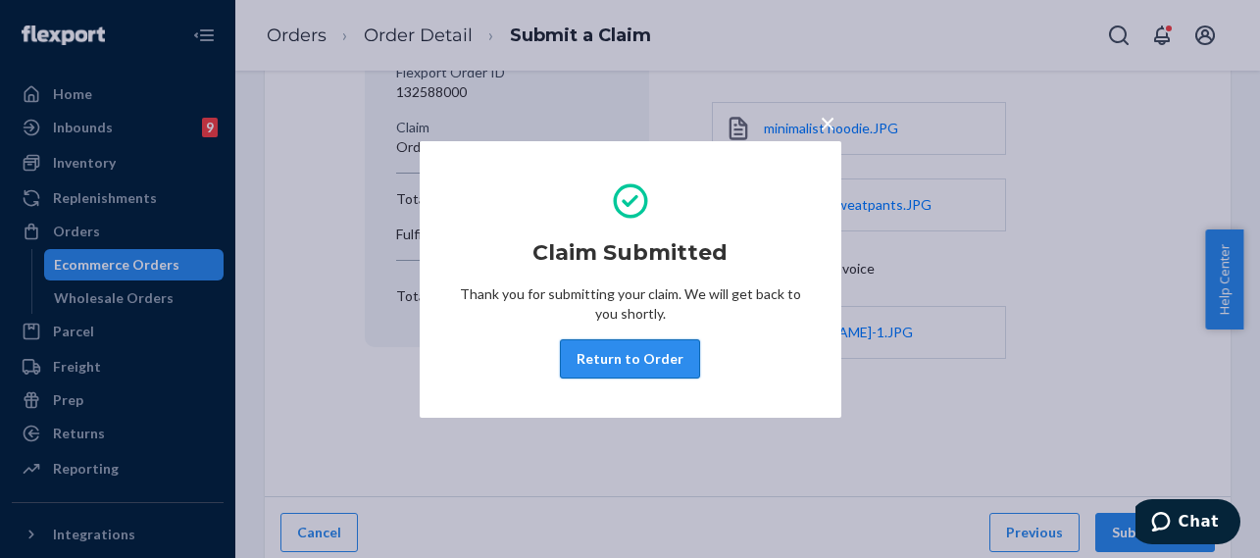
click at [659, 356] on button "Return to Order" at bounding box center [630, 358] width 140 height 39
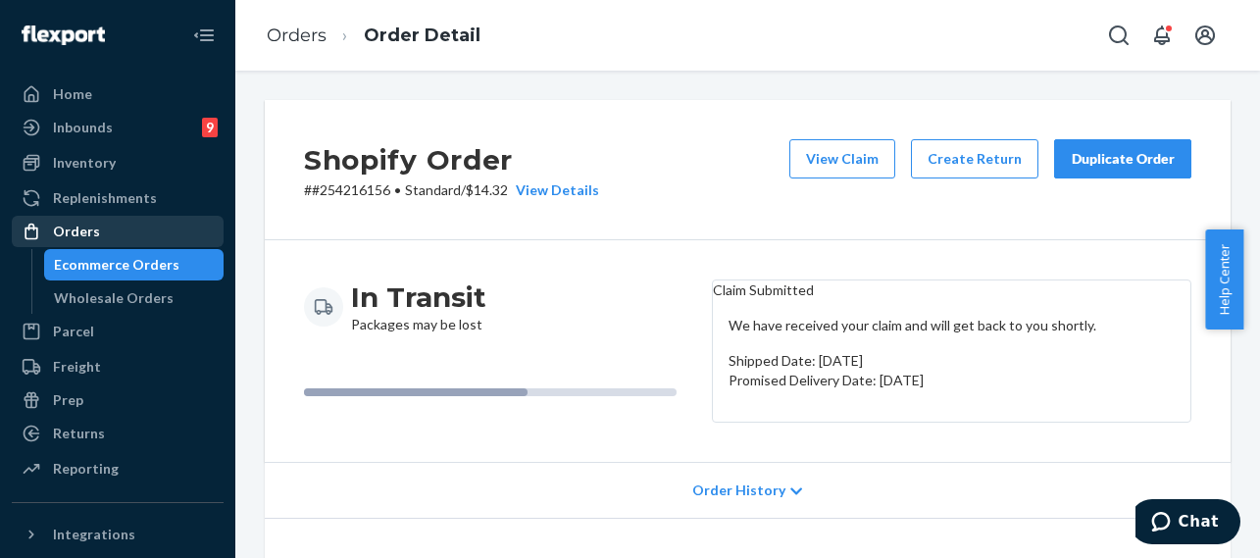
click at [76, 230] on div "Orders" at bounding box center [76, 232] width 47 height 20
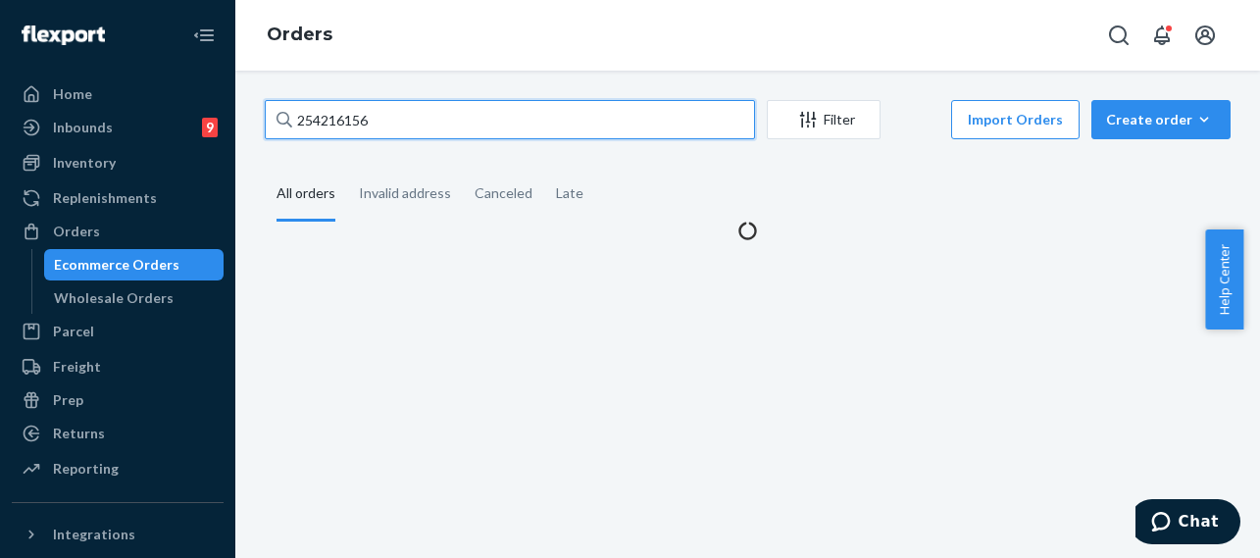
drag, startPoint x: 429, startPoint y: 124, endPoint x: 380, endPoint y: 119, distance: 49.3
click at [424, 124] on input "254216156" at bounding box center [510, 119] width 490 height 39
drag, startPoint x: 380, startPoint y: 119, endPoint x: 252, endPoint y: 119, distance: 127.5
click at [241, 115] on div "254216156 Filter Import Orders Create order Ecommerce order Removal order All o…" at bounding box center [747, 315] width 1025 height 488
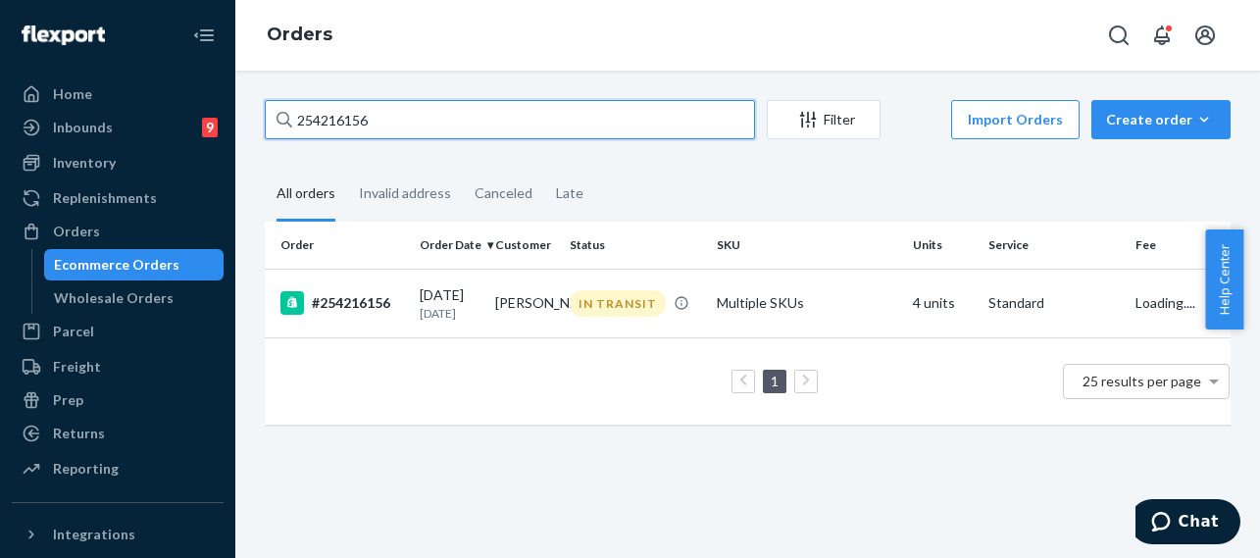
paste input "25384959"
type input "253849596"
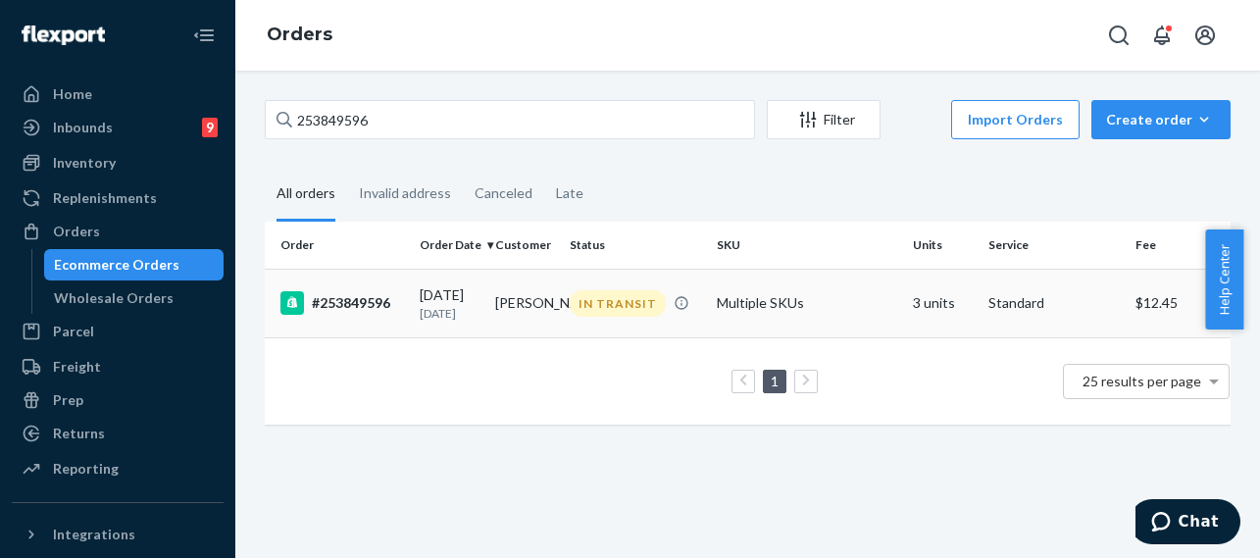
click at [524, 319] on td "[PERSON_NAME]" at bounding box center [526, 303] width 76 height 69
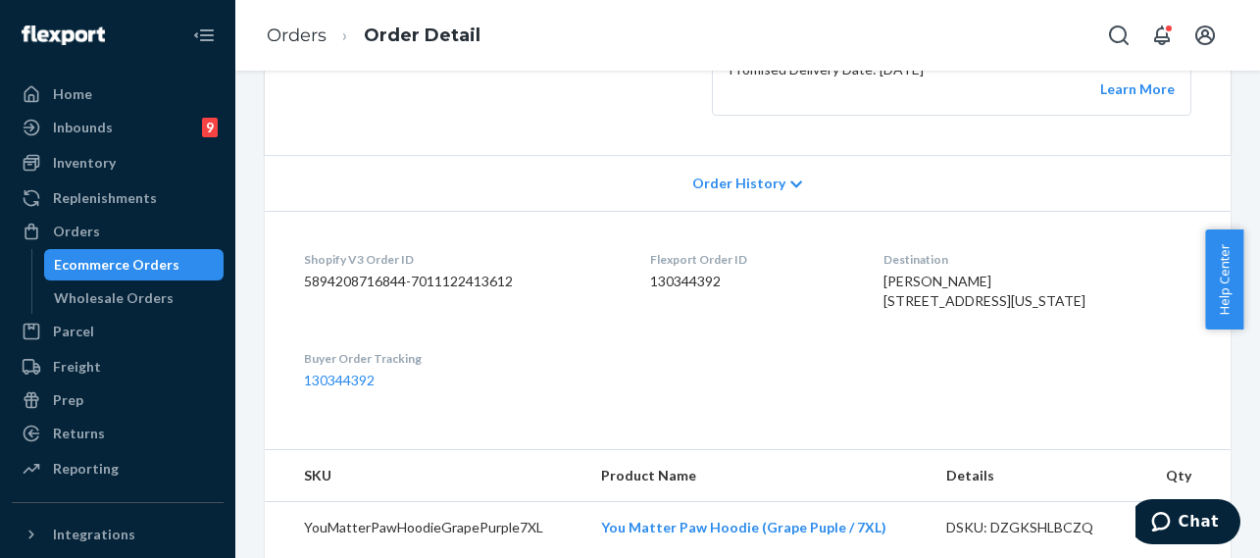
scroll to position [392, 0]
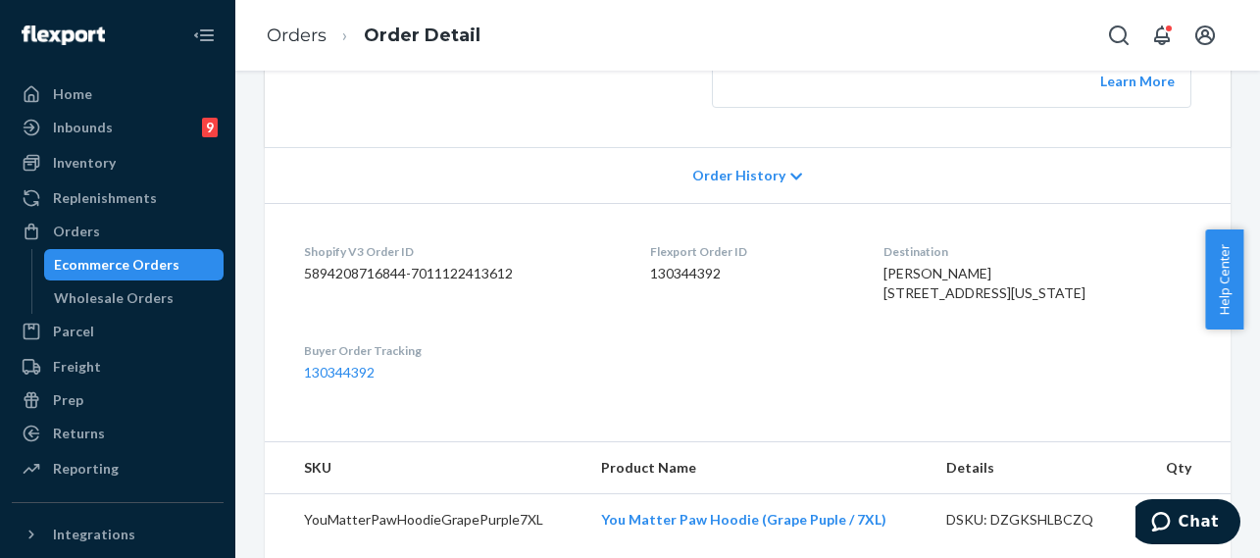
click at [748, 177] on span "Order History" at bounding box center [739, 176] width 93 height 20
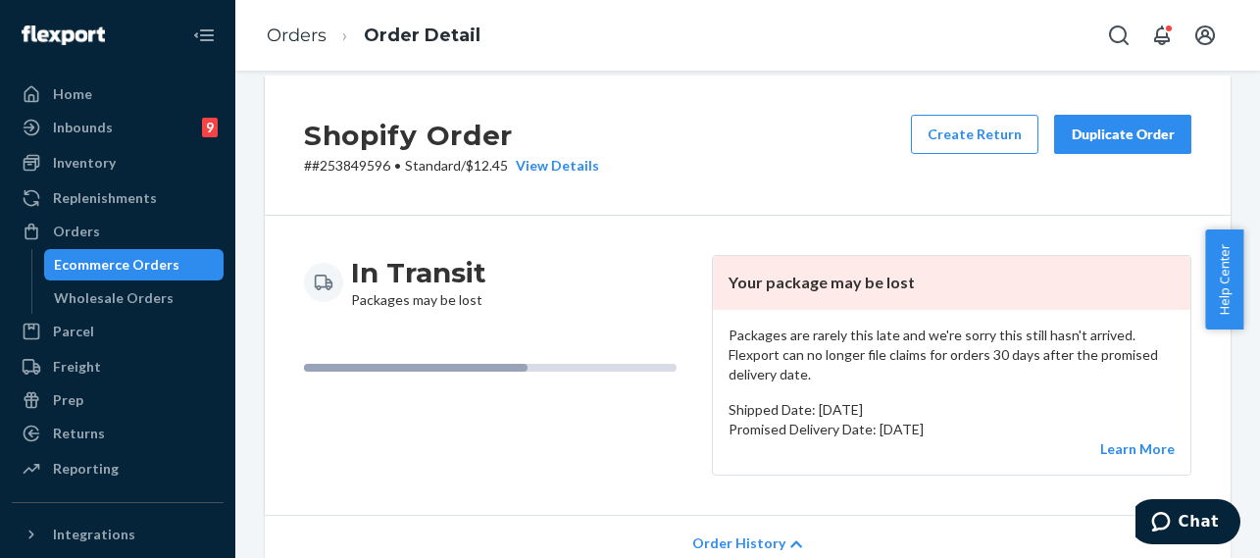
scroll to position [0, 0]
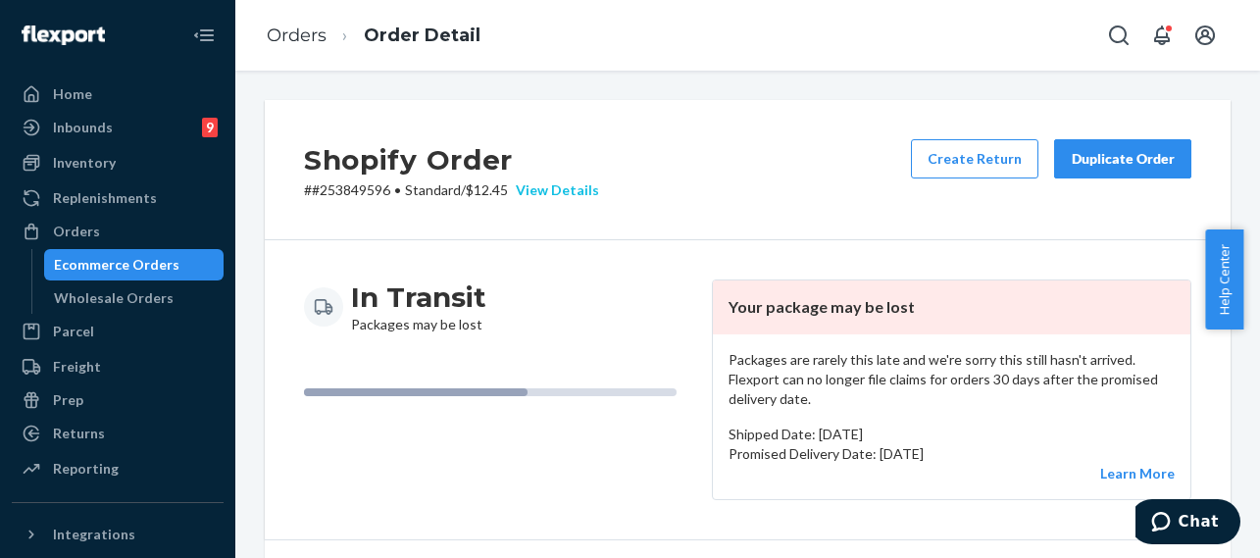
click at [569, 190] on div "View Details" at bounding box center [553, 190] width 91 height 20
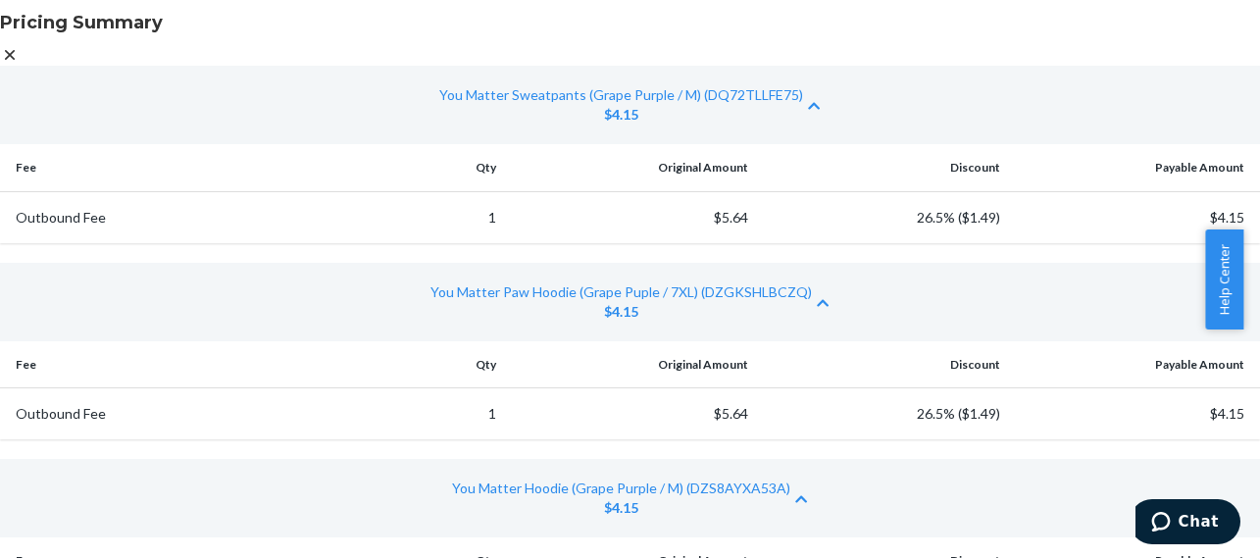
click at [20, 45] on icon at bounding box center [10, 55] width 20 height 20
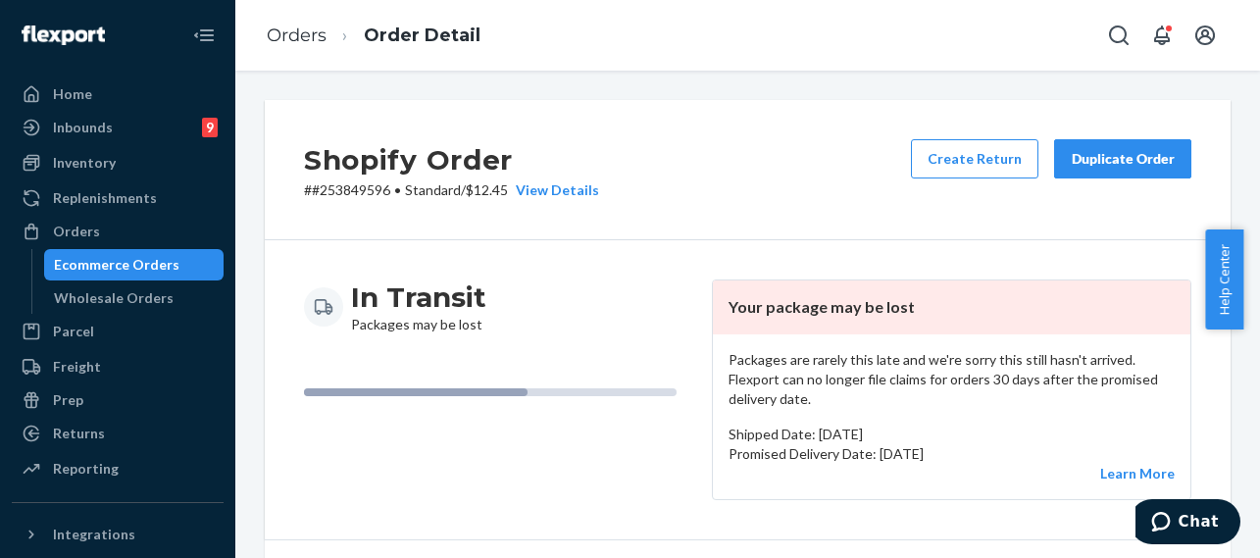
click at [692, 128] on div "Shopify Order # #253849596 • Standard / $12.45 View Details Create Return Dupli…" at bounding box center [748, 170] width 966 height 140
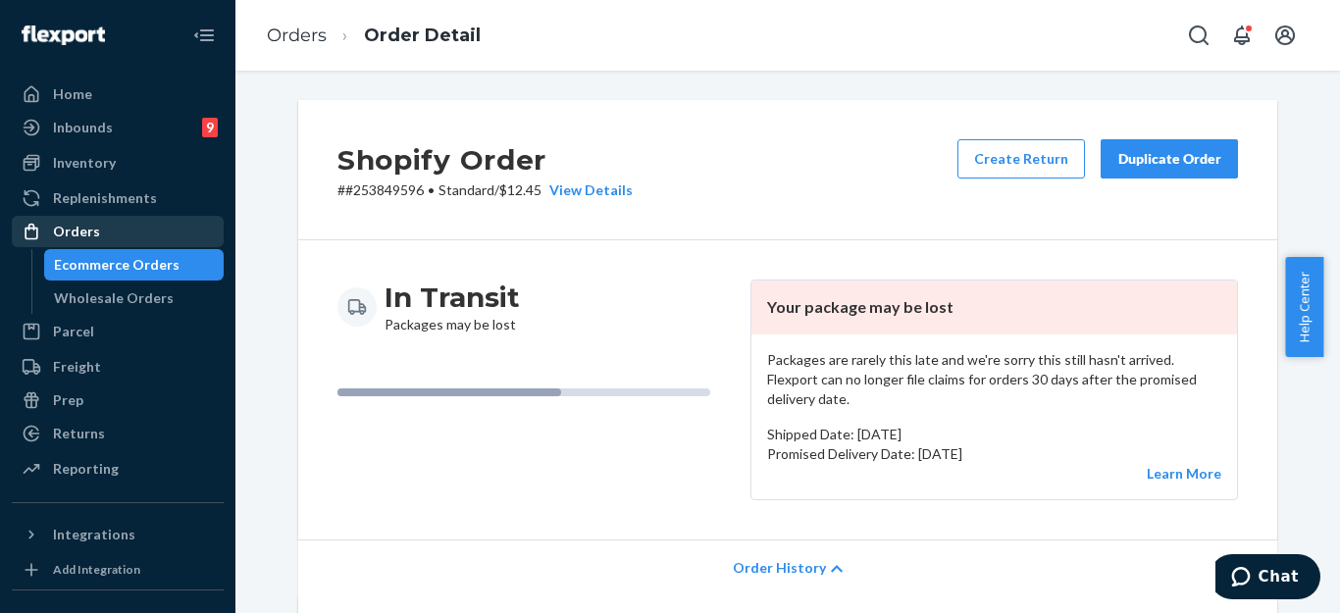
click at [81, 228] on div "Orders" at bounding box center [76, 232] width 47 height 20
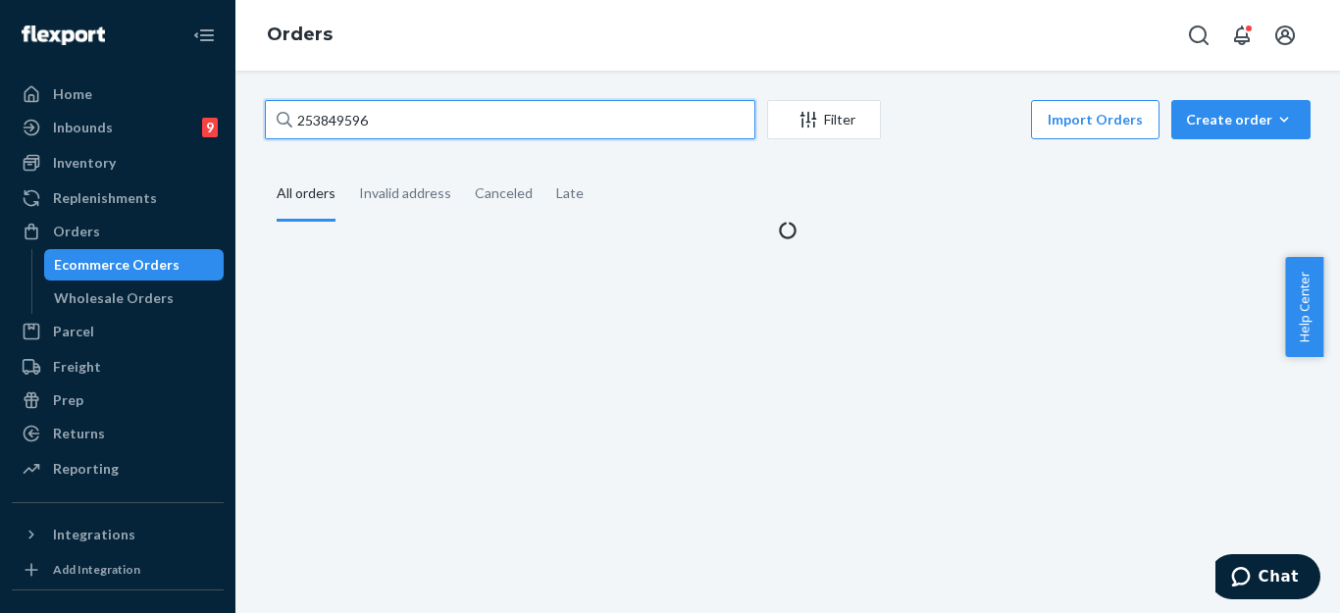
click at [428, 121] on input "253849596" at bounding box center [510, 119] width 490 height 39
drag, startPoint x: 394, startPoint y: 119, endPoint x: 230, endPoint y: 122, distance: 164.8
click at [230, 122] on div "Home Inbounds 9 Shipping Plans Problems 9 Inventory Products Replenishments Ord…" at bounding box center [670, 306] width 1340 height 613
paste input "254050667"
type input "254050667"
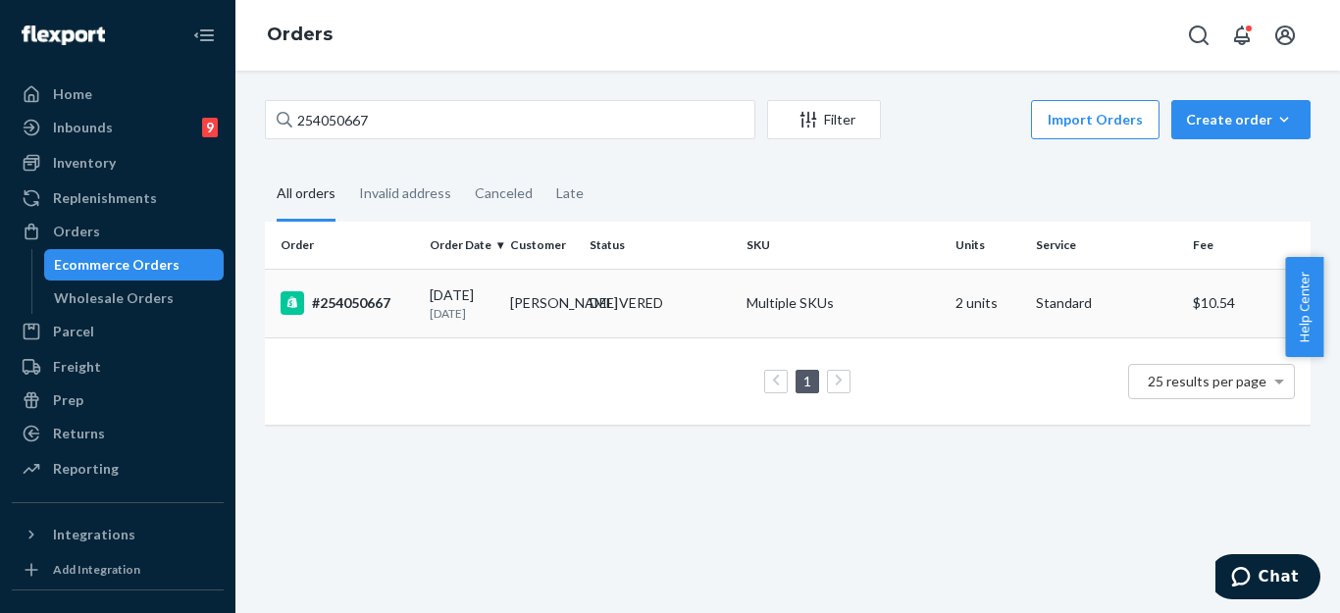
click at [606, 312] on div "DELIVERED" at bounding box center [627, 303] width 74 height 20
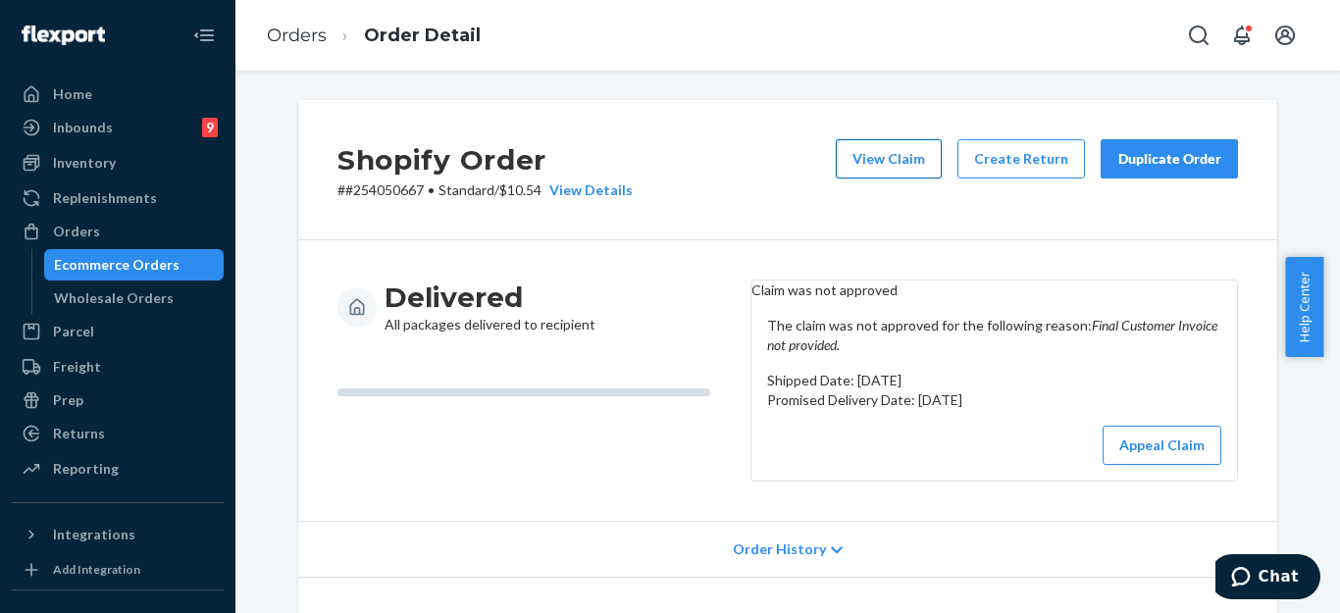
click at [890, 164] on button "View Claim" at bounding box center [889, 158] width 106 height 39
click at [77, 231] on div "Orders" at bounding box center [76, 232] width 47 height 20
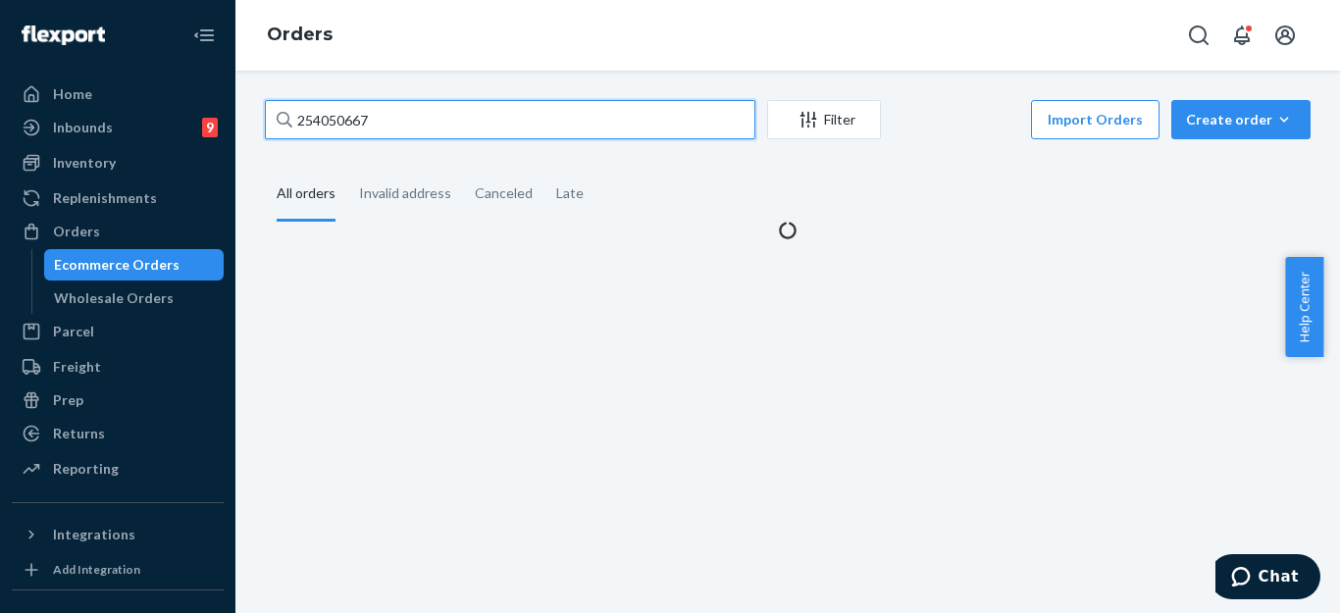
click at [380, 118] on input "254050667" at bounding box center [510, 119] width 490 height 39
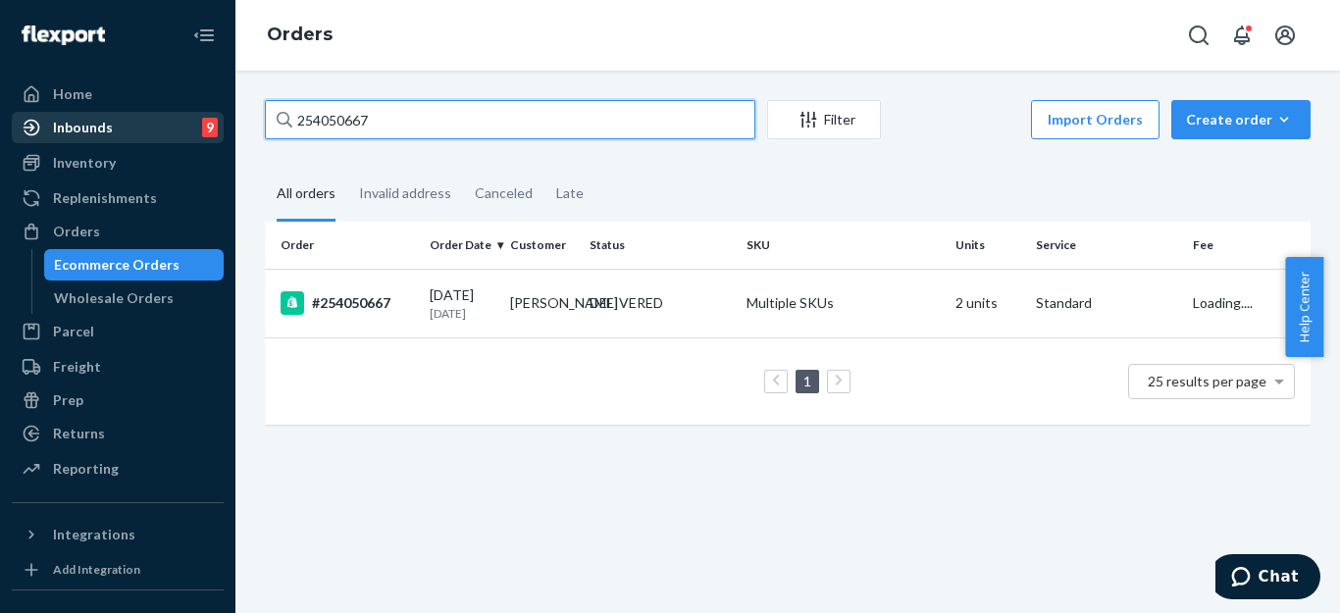
drag, startPoint x: 411, startPoint y: 123, endPoint x: 217, endPoint y: 116, distance: 194.3
click at [217, 116] on div "Home Inbounds 9 Shipping Plans Problems 9 Inventory Products Replenishments Ord…" at bounding box center [670, 306] width 1340 height 613
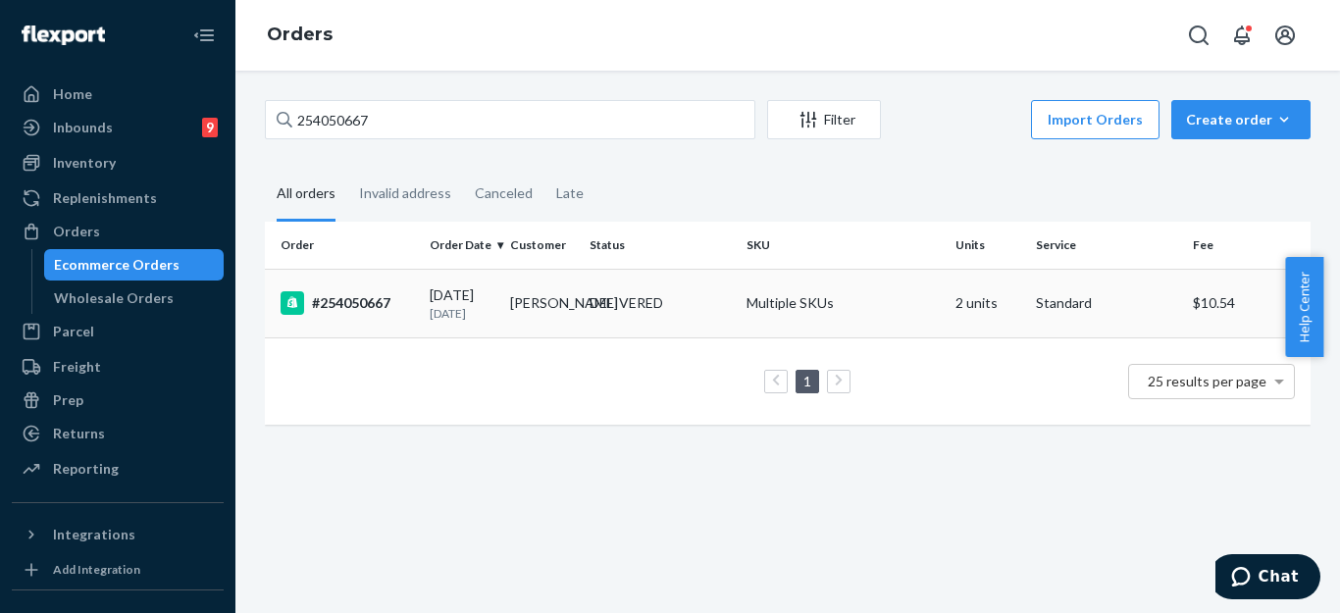
click at [481, 303] on div "[DATE] [DATE]" at bounding box center [462, 303] width 65 height 36
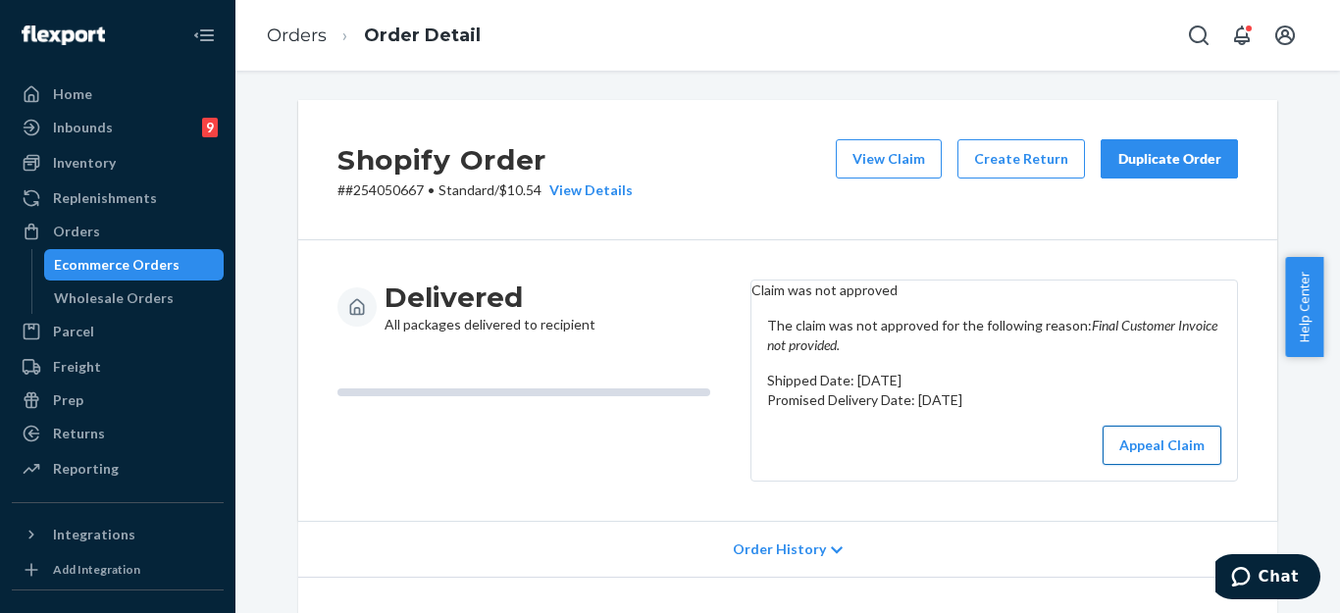
click at [1170, 465] on button "Appeal Claim" at bounding box center [1162, 445] width 119 height 39
click at [882, 154] on button "View Claim" at bounding box center [889, 158] width 106 height 39
click at [1166, 465] on button "Appeal Claim" at bounding box center [1162, 445] width 119 height 39
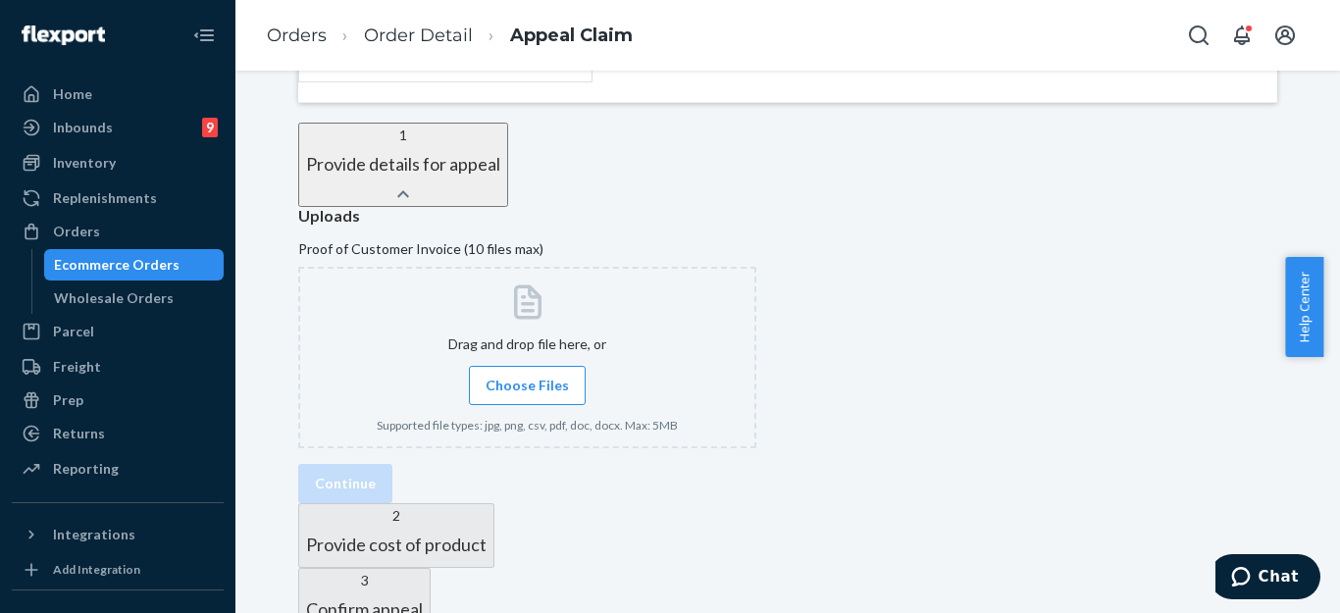
scroll to position [599, 0]
click at [974, 280] on div "Uploads Proof of Customer Invoice (10 files max) Drag and drop file here, or Ch…" at bounding box center [787, 333] width 979 height 258
click at [837, 343] on div "Uploads Proof of Customer Invoice (10 files max) Drag and drop file here, or Ch…" at bounding box center [787, 333] width 979 height 258
click at [569, 373] on span "Choose Files" at bounding box center [527, 383] width 83 height 20
click at [528, 372] on input "Choose Files" at bounding box center [527, 383] width 1 height 22
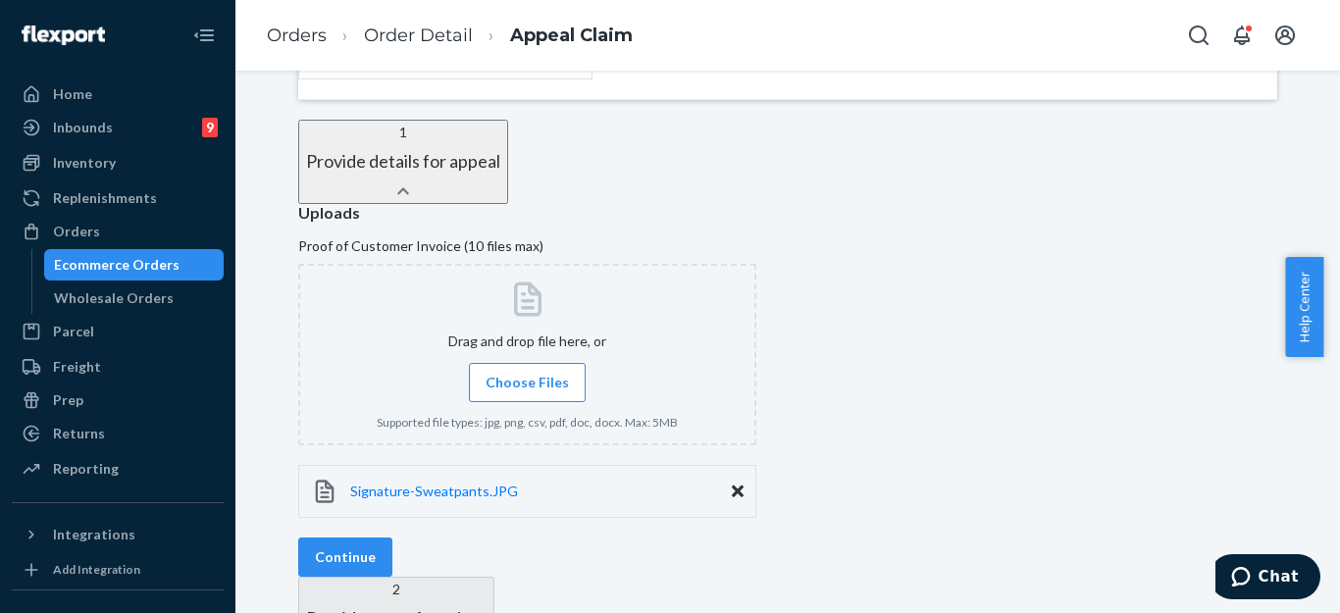
click at [548, 373] on span "Choose Files" at bounding box center [527, 383] width 83 height 20
click at [528, 372] on input "Choose Files" at bounding box center [527, 383] width 1 height 22
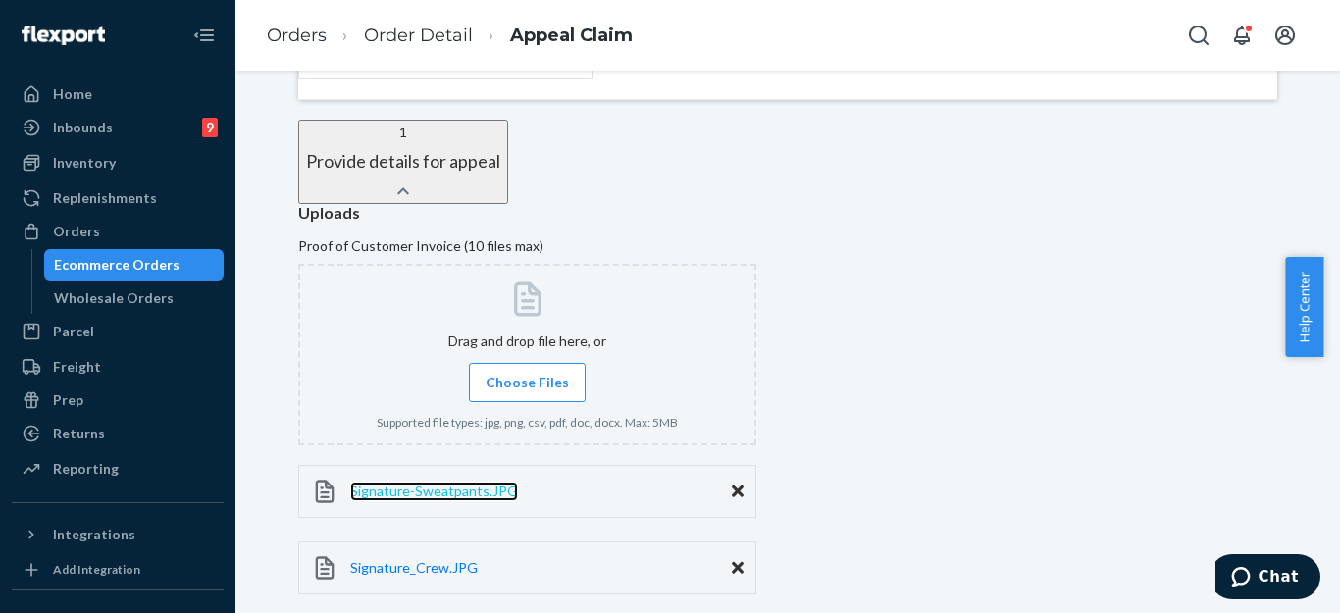
click at [518, 483] on span "Signature-Sweatpants.JPG" at bounding box center [434, 491] width 168 height 17
click at [1062, 383] on div "Uploads Proof of Customer Invoice (10 files max) Drag and drop file here, or Ch…" at bounding box center [787, 409] width 979 height 411
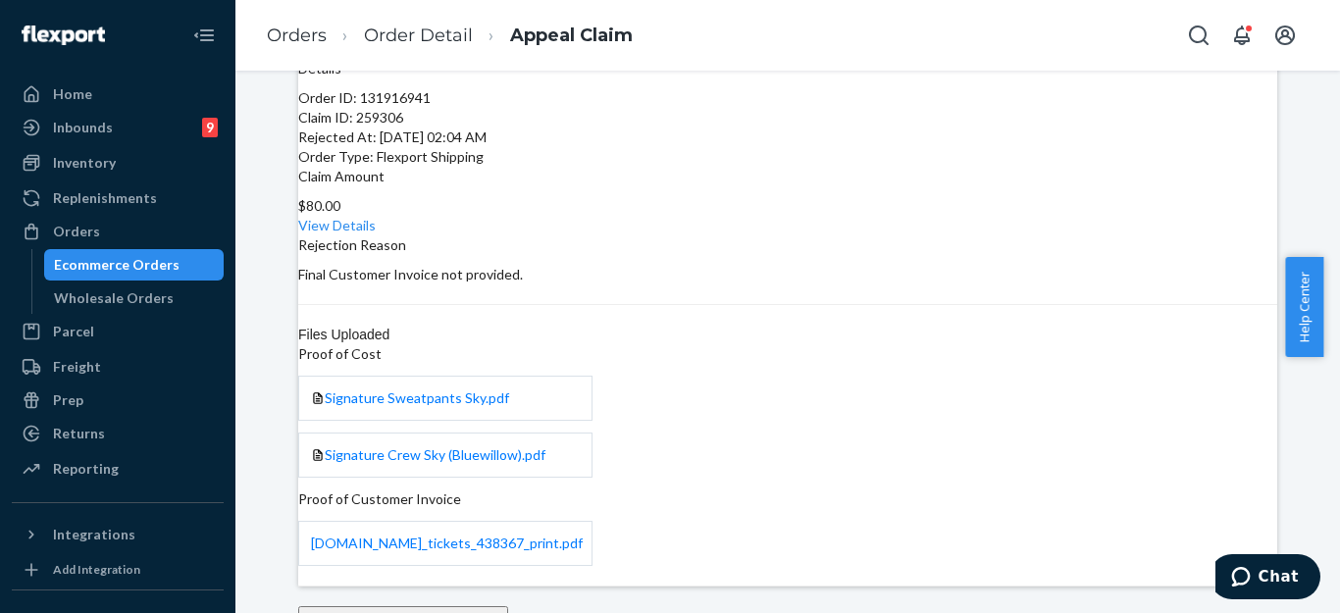
scroll to position [98, 0]
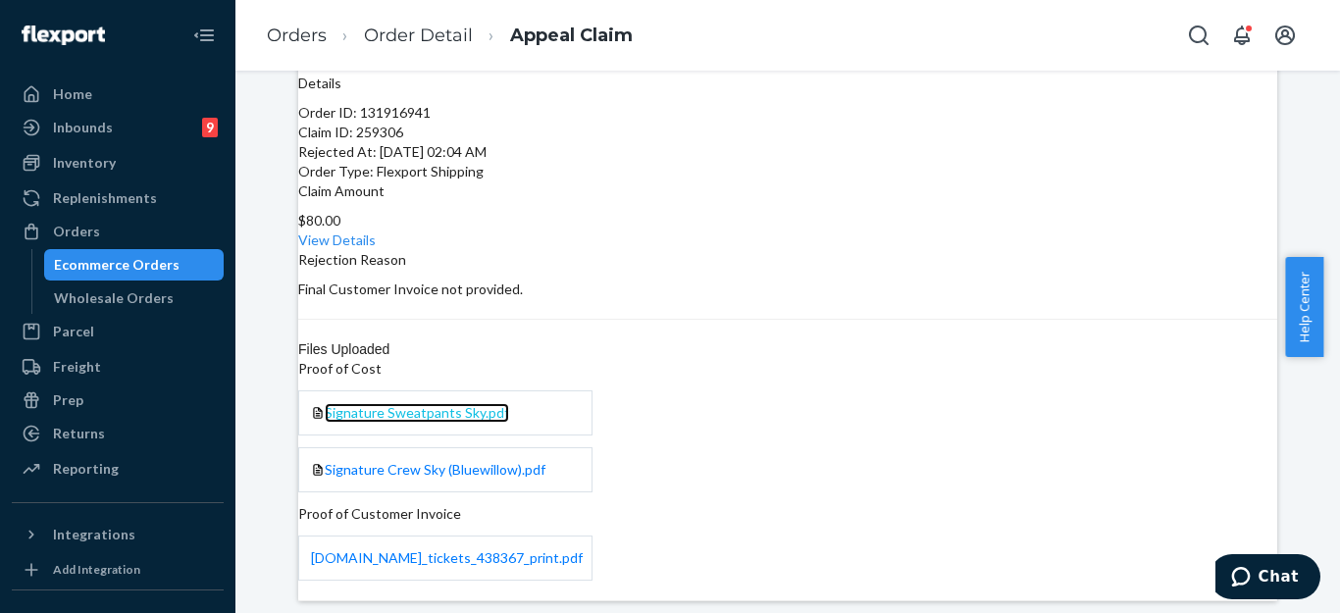
click at [509, 404] on span "Signature Sweatpants Sky.pdf" at bounding box center [417, 412] width 184 height 17
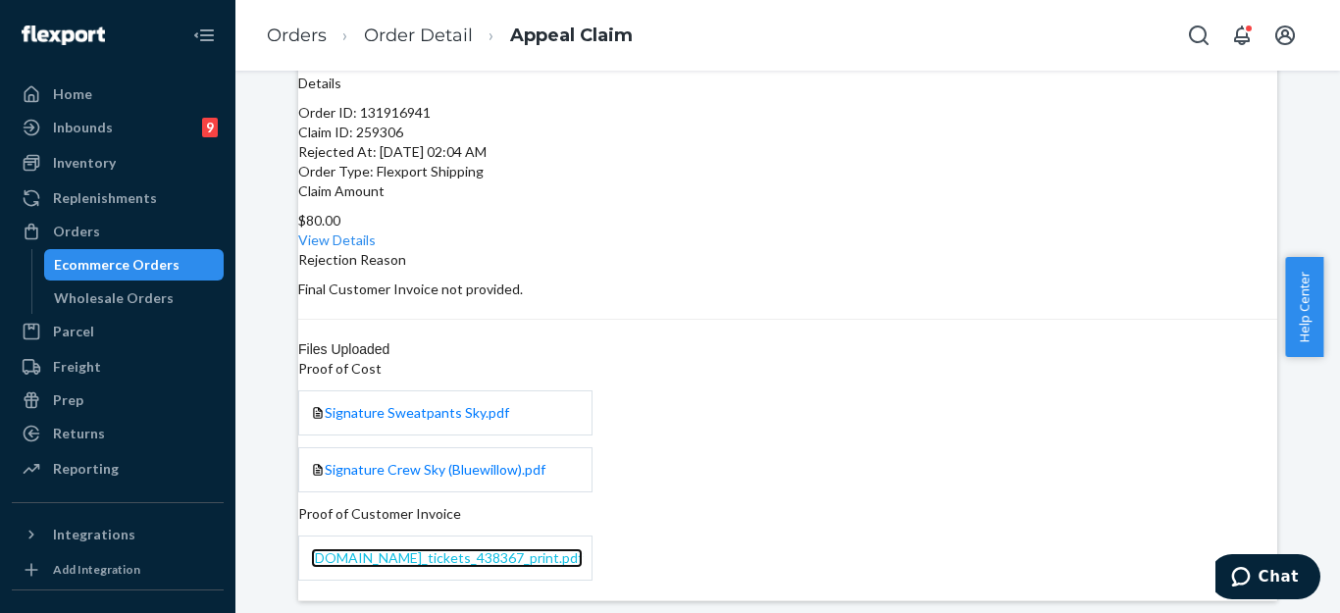
click at [583, 549] on span "[DOMAIN_NAME]_tickets_438367_print.pdf" at bounding box center [447, 557] width 272 height 17
click at [941, 504] on div "Proof of Customer Invoice [DOMAIN_NAME]_tickets_438367_print.pdf" at bounding box center [787, 542] width 979 height 77
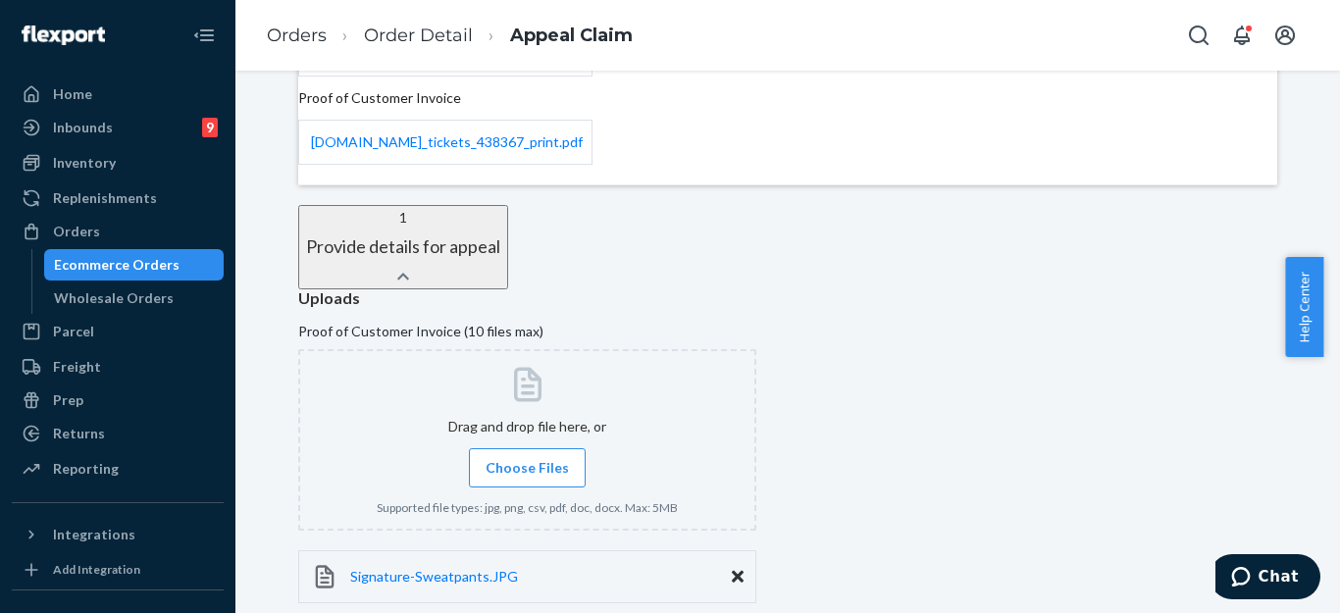
scroll to position [458, 0]
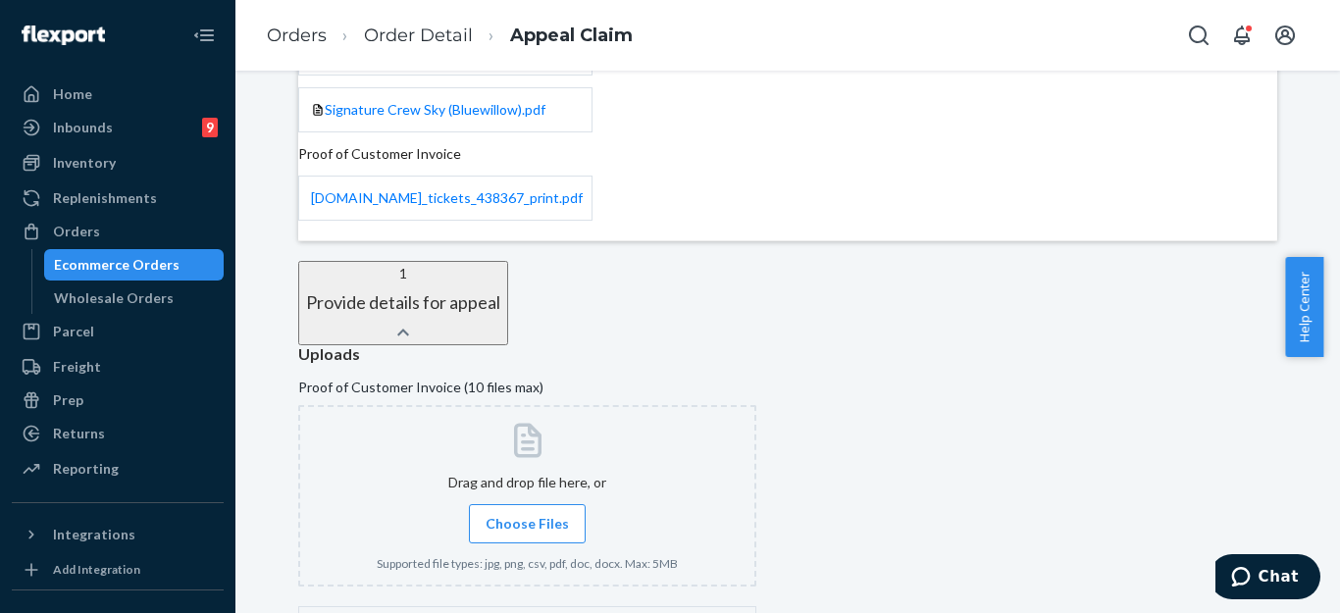
click at [902, 408] on div "Uploads Proof of Customer Invoice (10 files max) Drag and drop file here, or Ch…" at bounding box center [787, 550] width 979 height 411
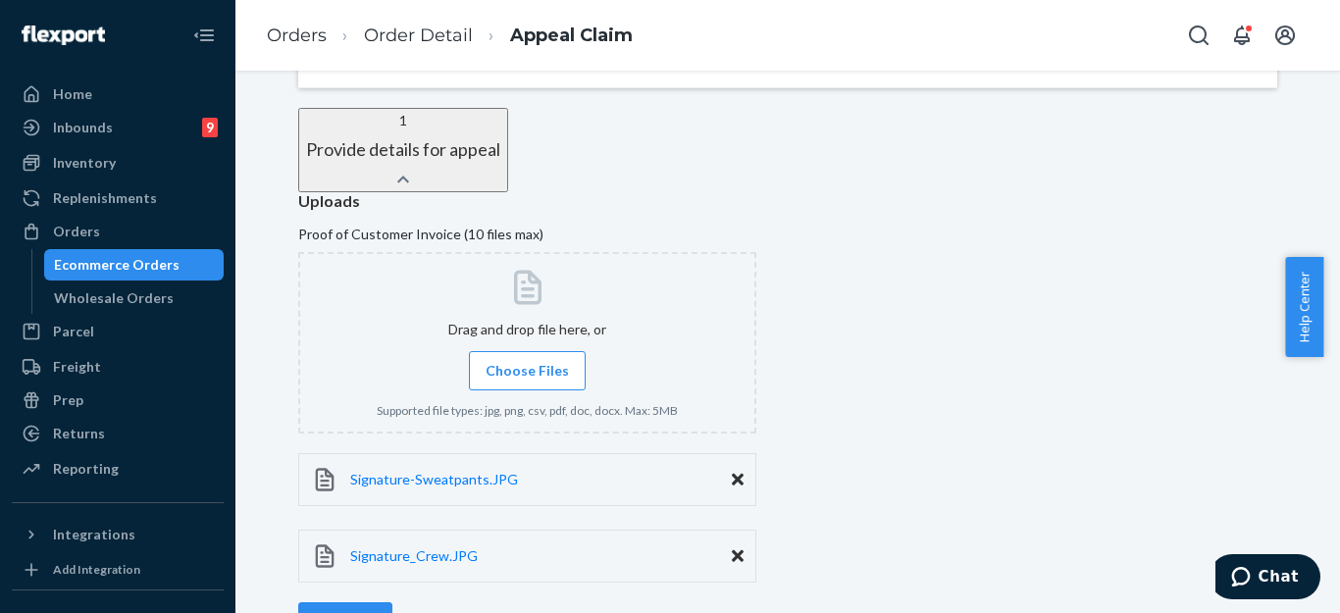
scroll to position [556, 0]
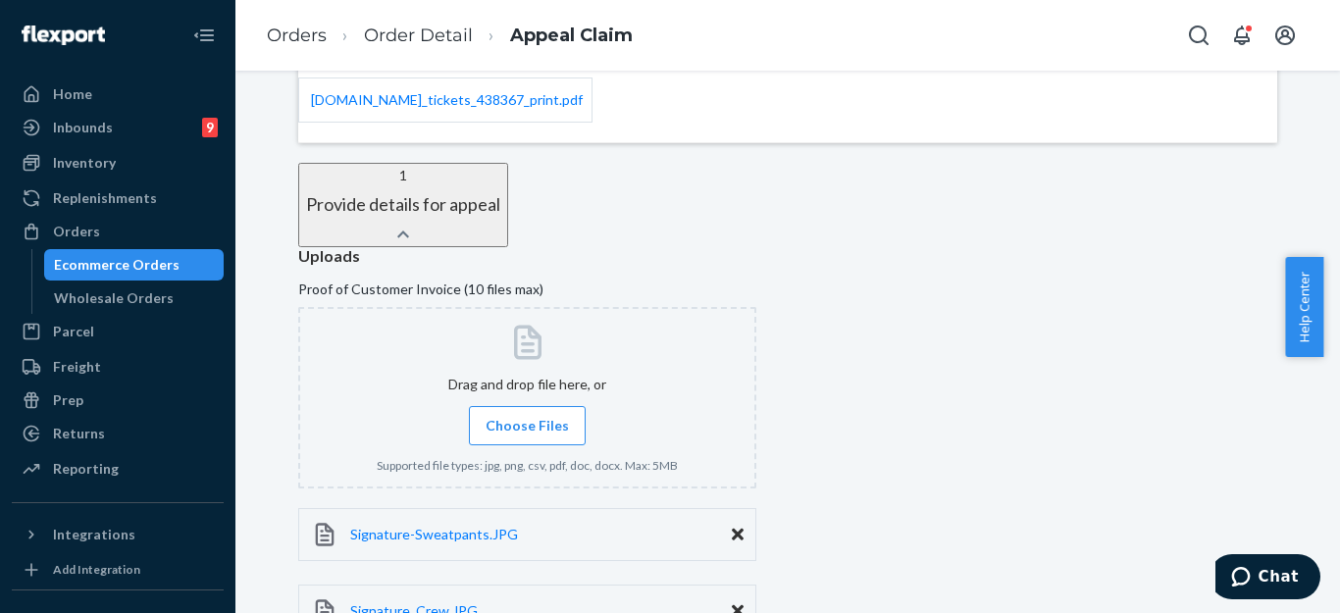
click at [917, 421] on div "Uploads Proof of Customer Invoice (10 files max) Drag and drop file here, or Ch…" at bounding box center [787, 452] width 979 height 411
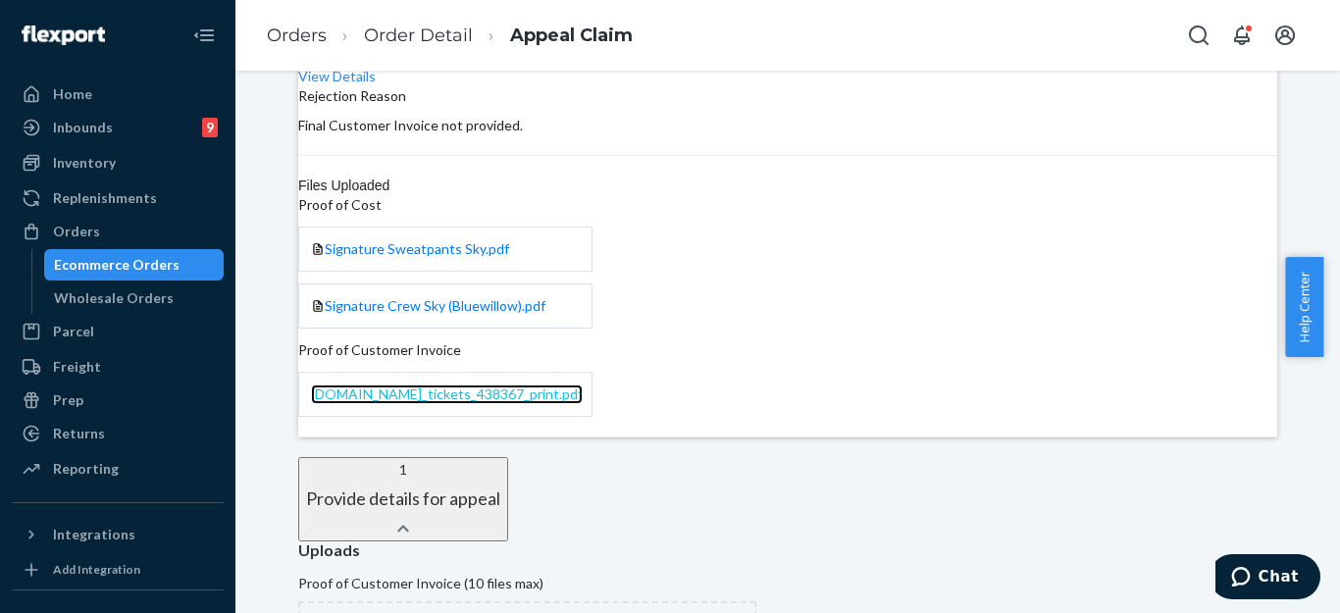
click at [583, 385] on span "[DOMAIN_NAME]_tickets_438367_print.pdf" at bounding box center [447, 393] width 272 height 17
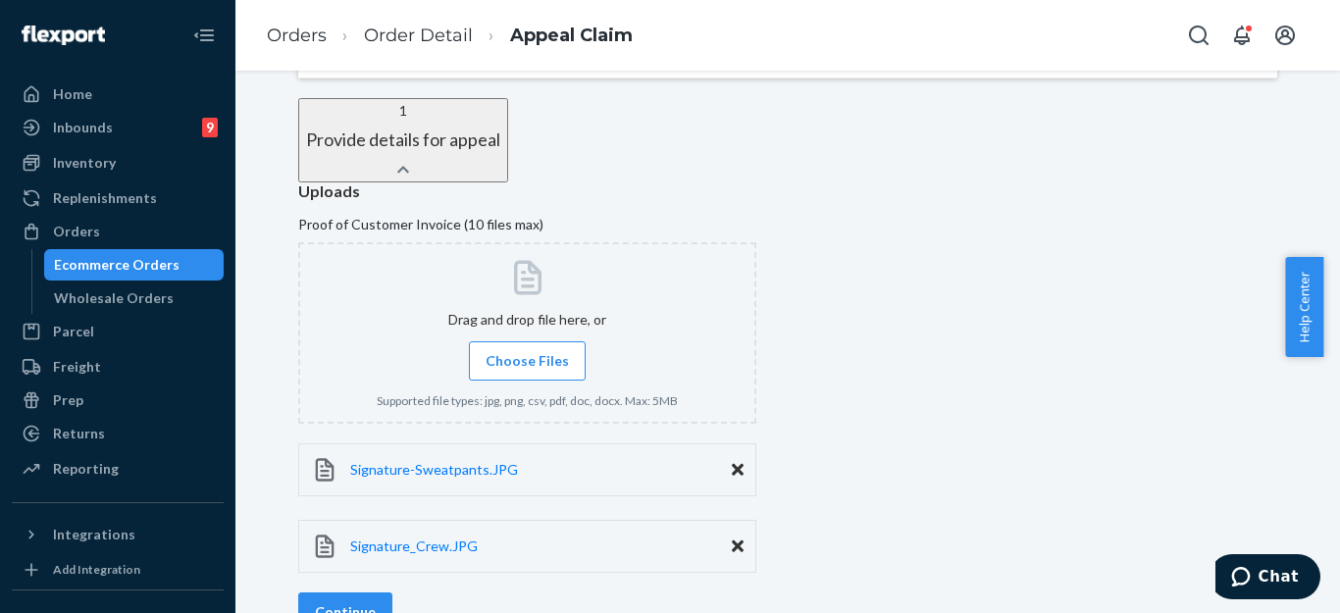
scroll to position [752, 0]
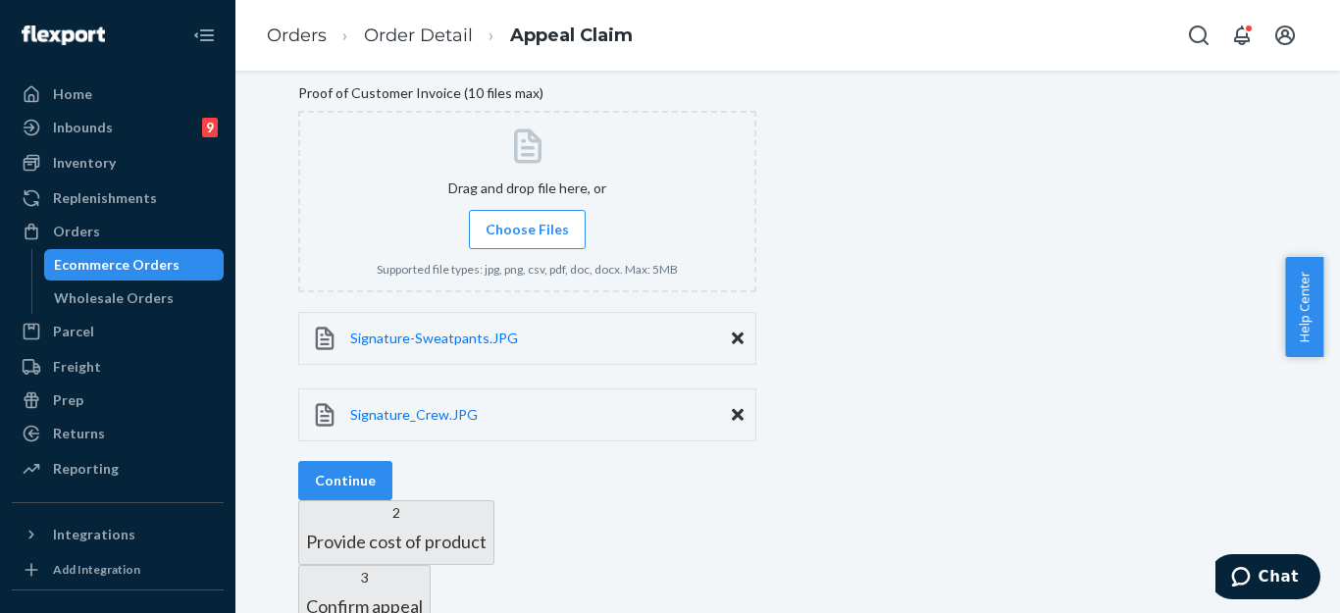
click at [551, 220] on span "Choose Files" at bounding box center [527, 230] width 83 height 20
click at [528, 219] on input "Choose Files" at bounding box center [527, 230] width 1 height 22
click at [1010, 345] on div "Uploads Proof of Customer Invoice (10 files max) Uploading... Signature-Sweatpa…" at bounding box center [787, 256] width 979 height 411
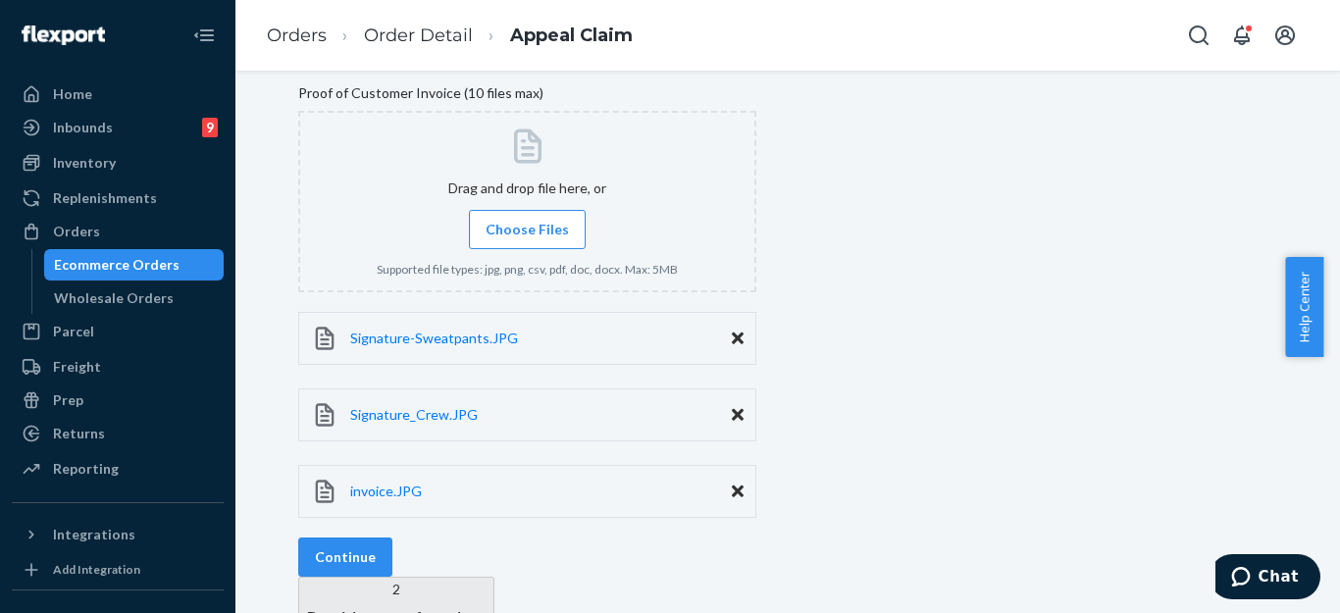
click at [989, 303] on div "Uploads Proof of Customer Invoice (10 files max) Drag and drop file here, or Ch…" at bounding box center [787, 295] width 979 height 488
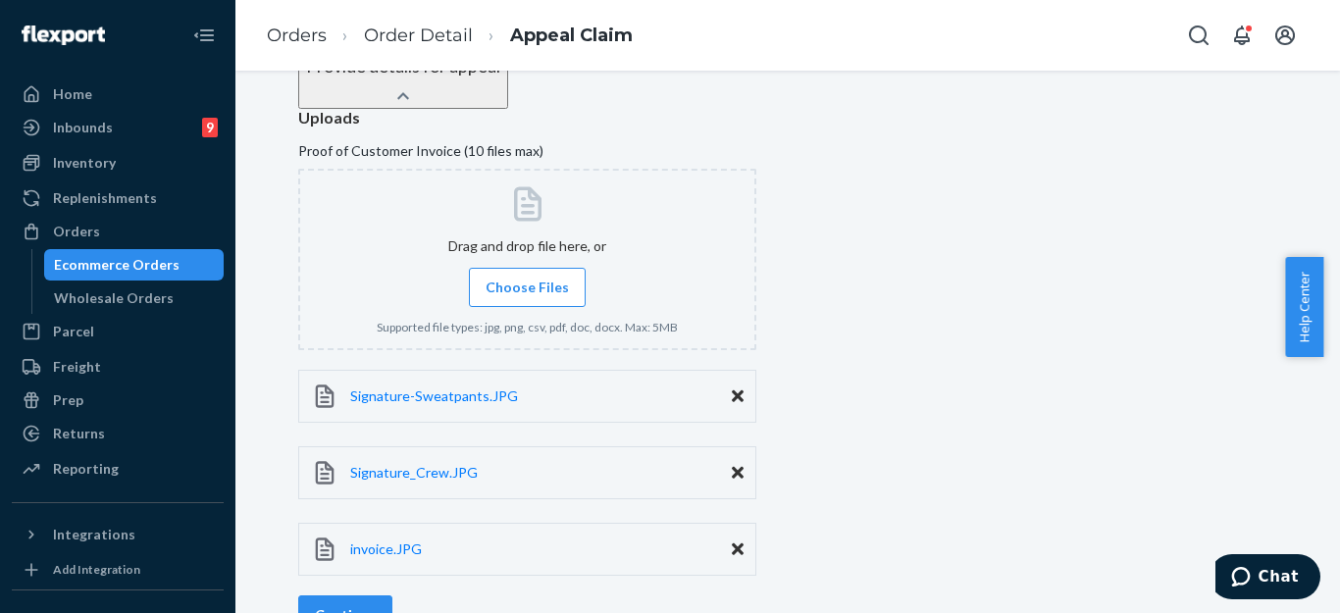
scroll to position [535, 0]
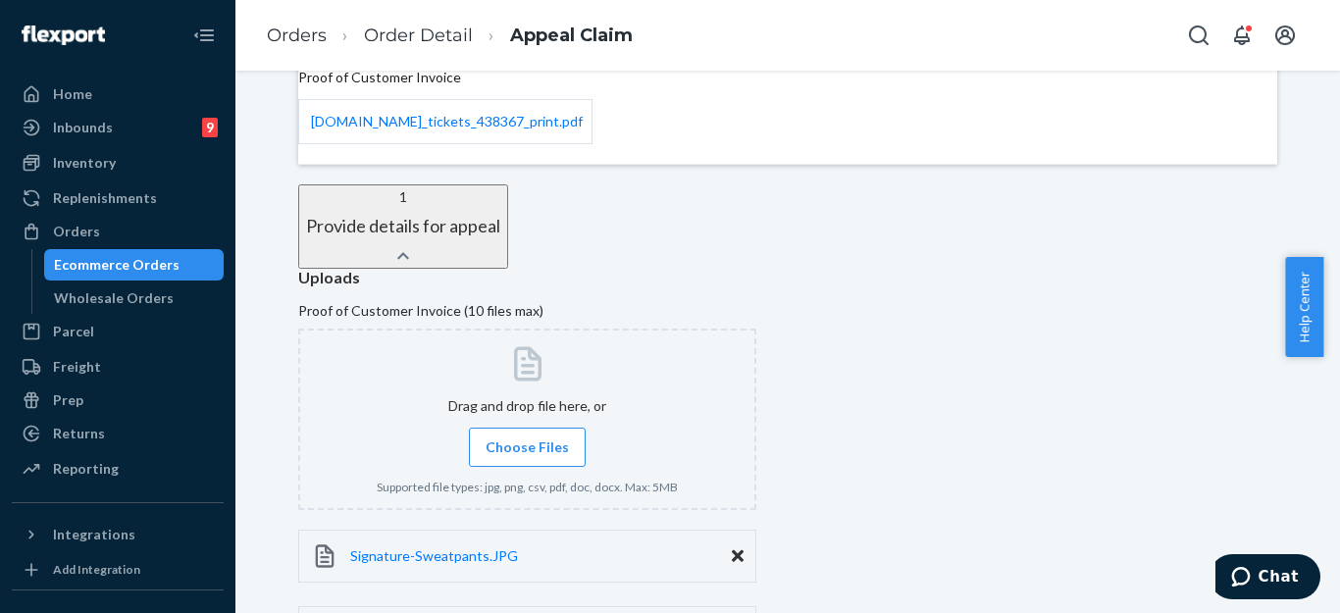
click at [1035, 361] on div "Uploads Proof of Customer Invoice (10 files max) Drag and drop file here, or Ch…" at bounding box center [787, 513] width 979 height 488
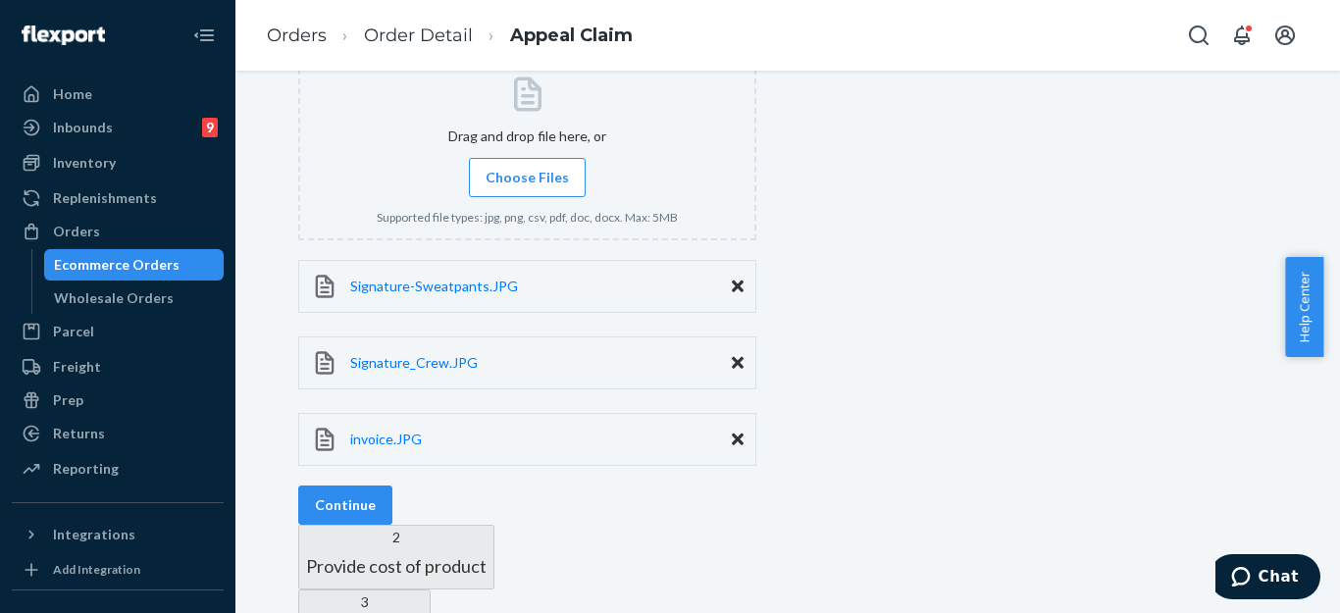
scroll to position [829, 0]
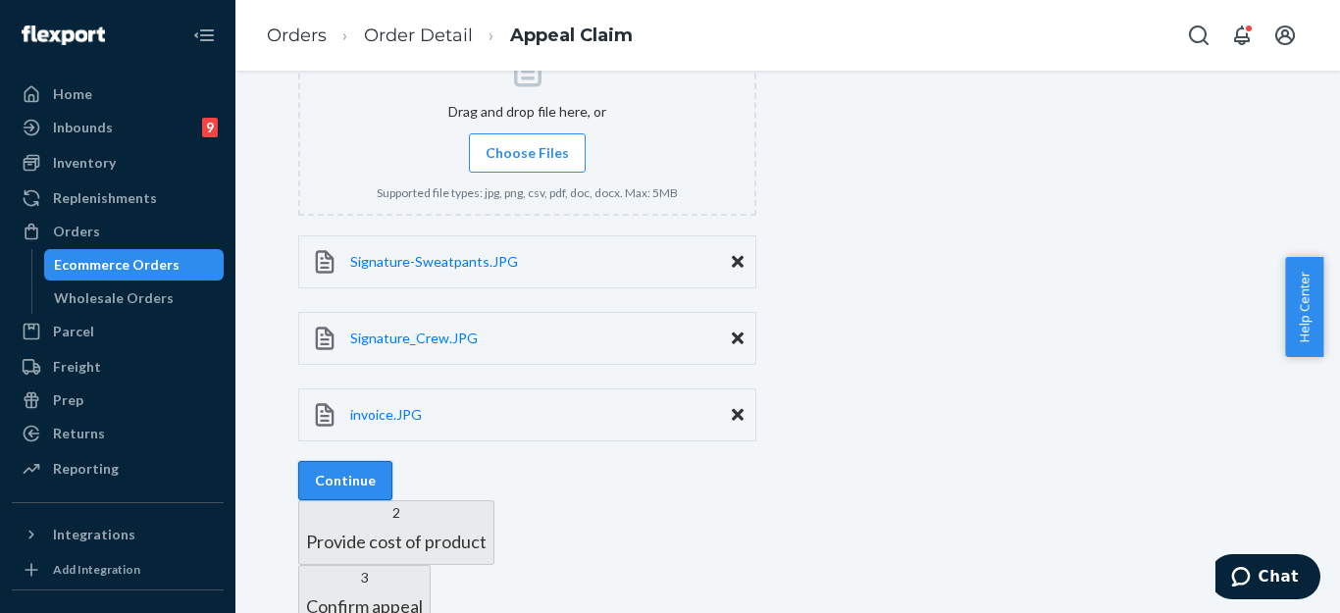
click at [392, 461] on button "Continue" at bounding box center [345, 480] width 94 height 39
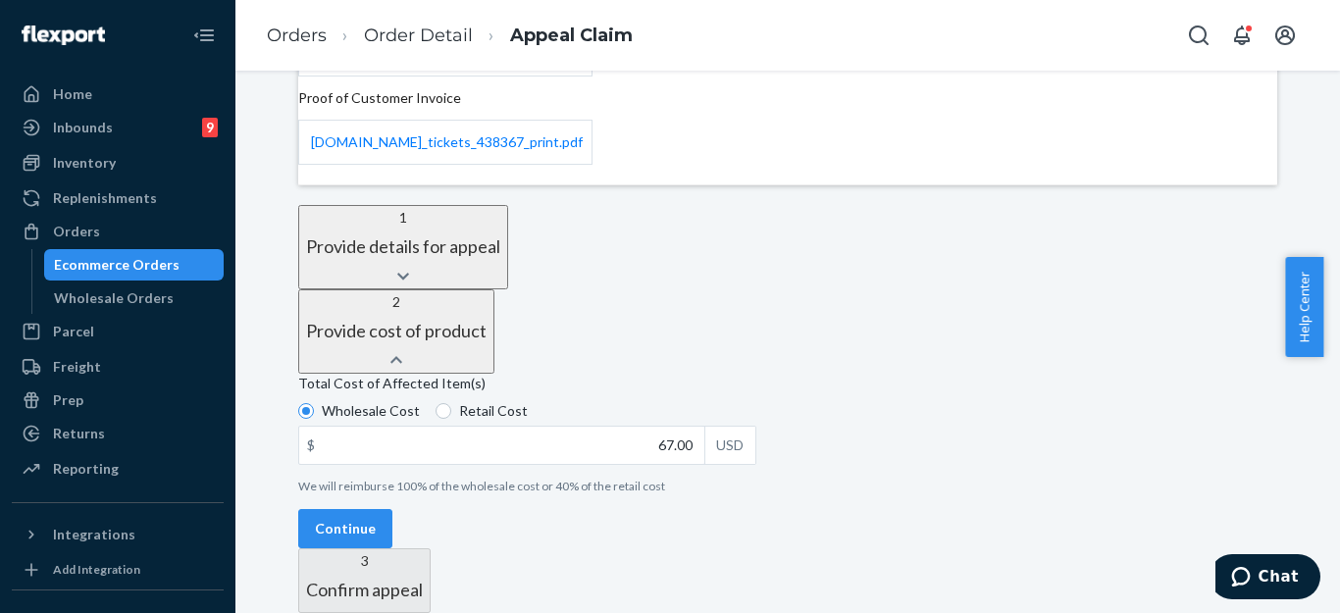
scroll to position [478, 0]
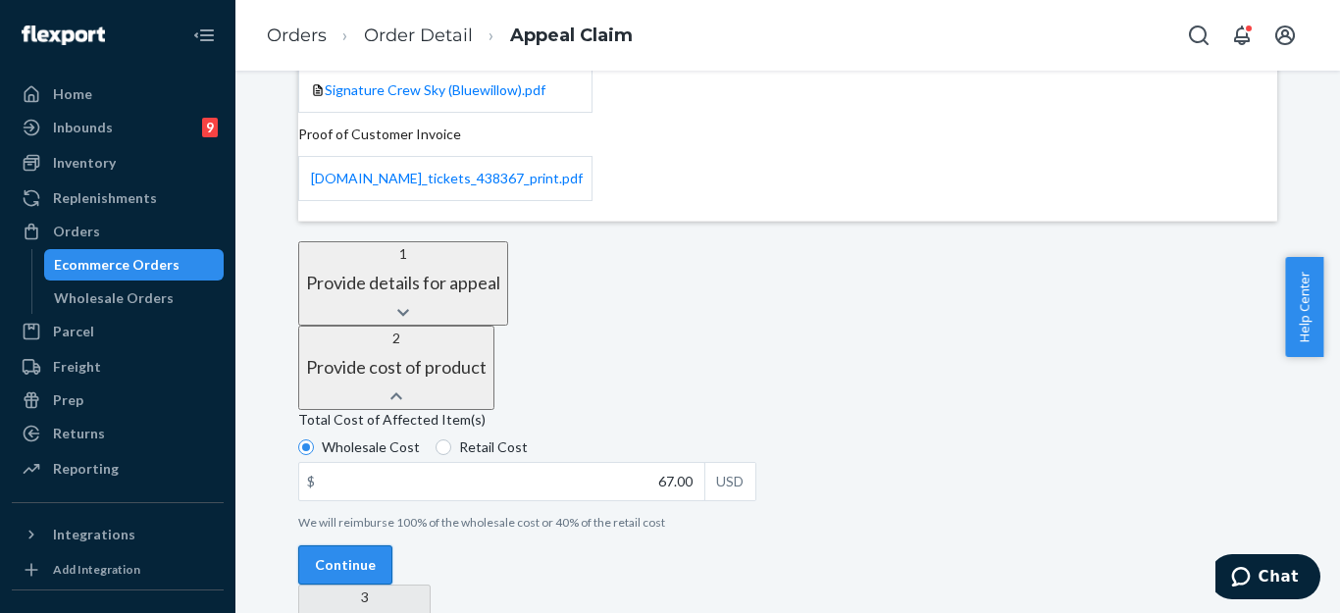
click at [392, 545] on button "Continue" at bounding box center [345, 564] width 94 height 39
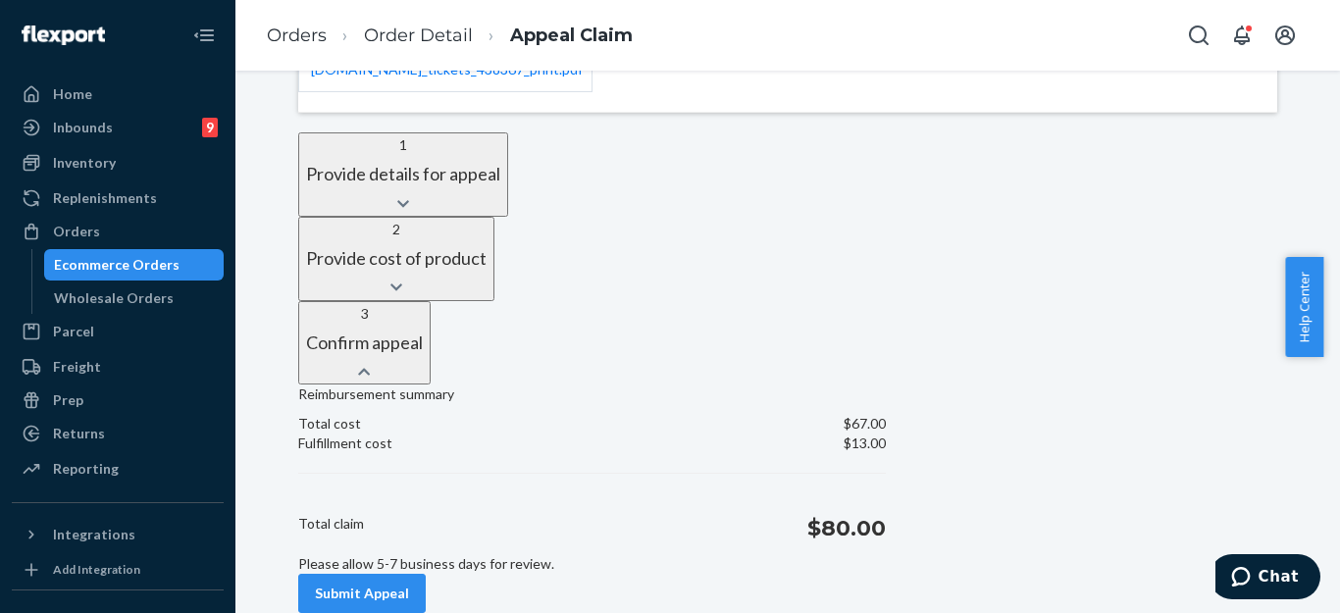
scroll to position [620, 0]
click at [426, 568] on button "Submit Appeal" at bounding box center [362, 593] width 128 height 39
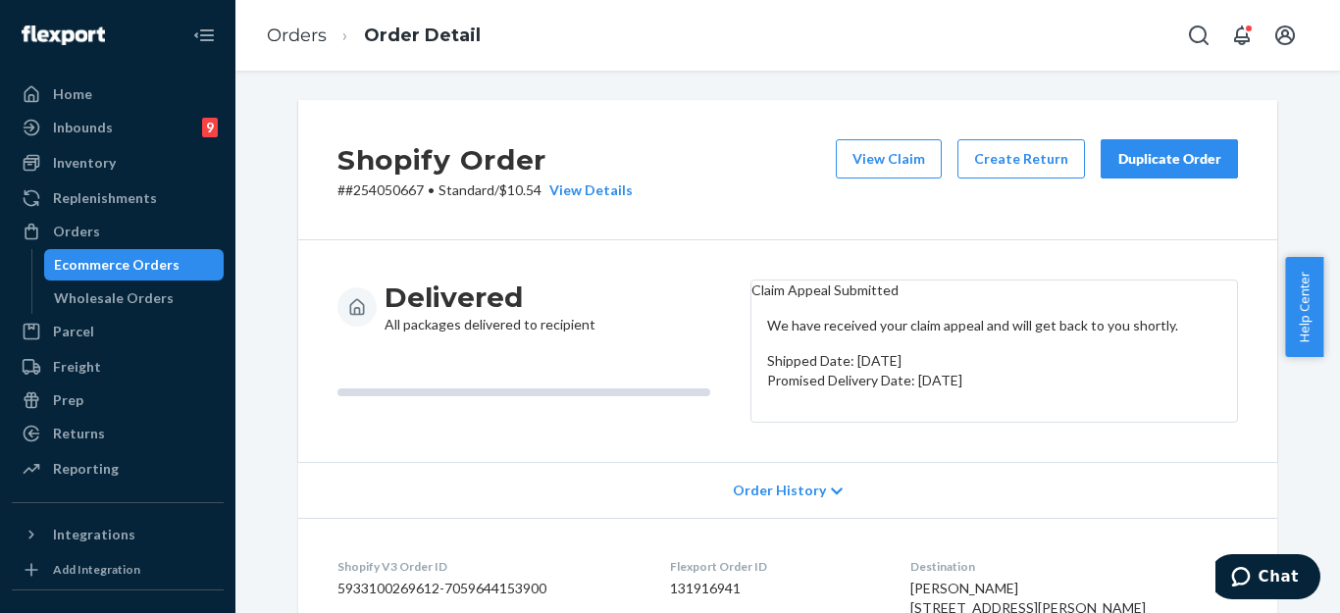
click at [416, 462] on div "Delivered All packages delivered to recipient Claim Appeal Submitted We have re…" at bounding box center [787, 351] width 979 height 222
